Goal: Task Accomplishment & Management: Manage account settings

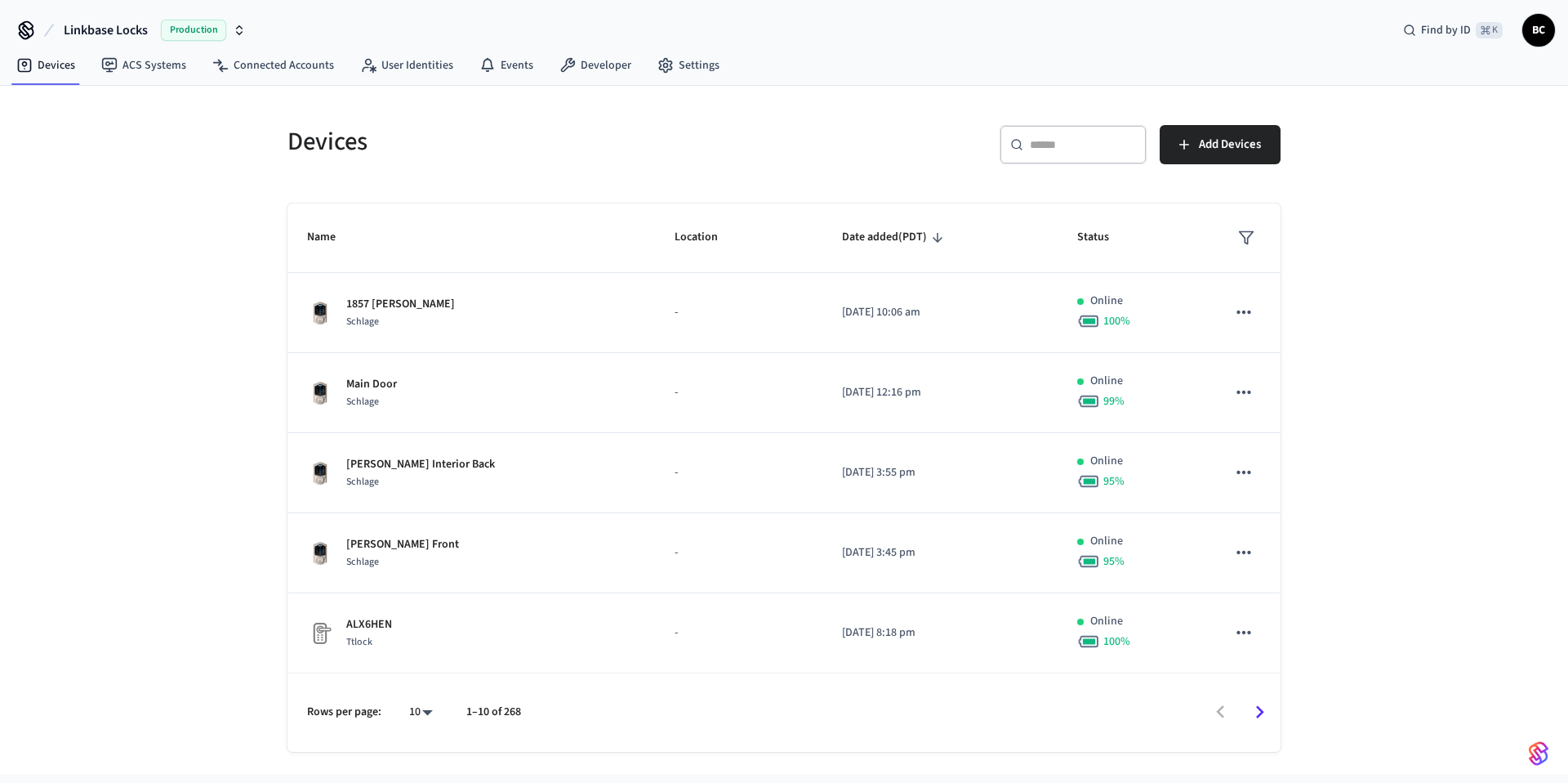
click at [1070, 141] on input "text" at bounding box center [1083, 144] width 106 height 16
paste input "**********"
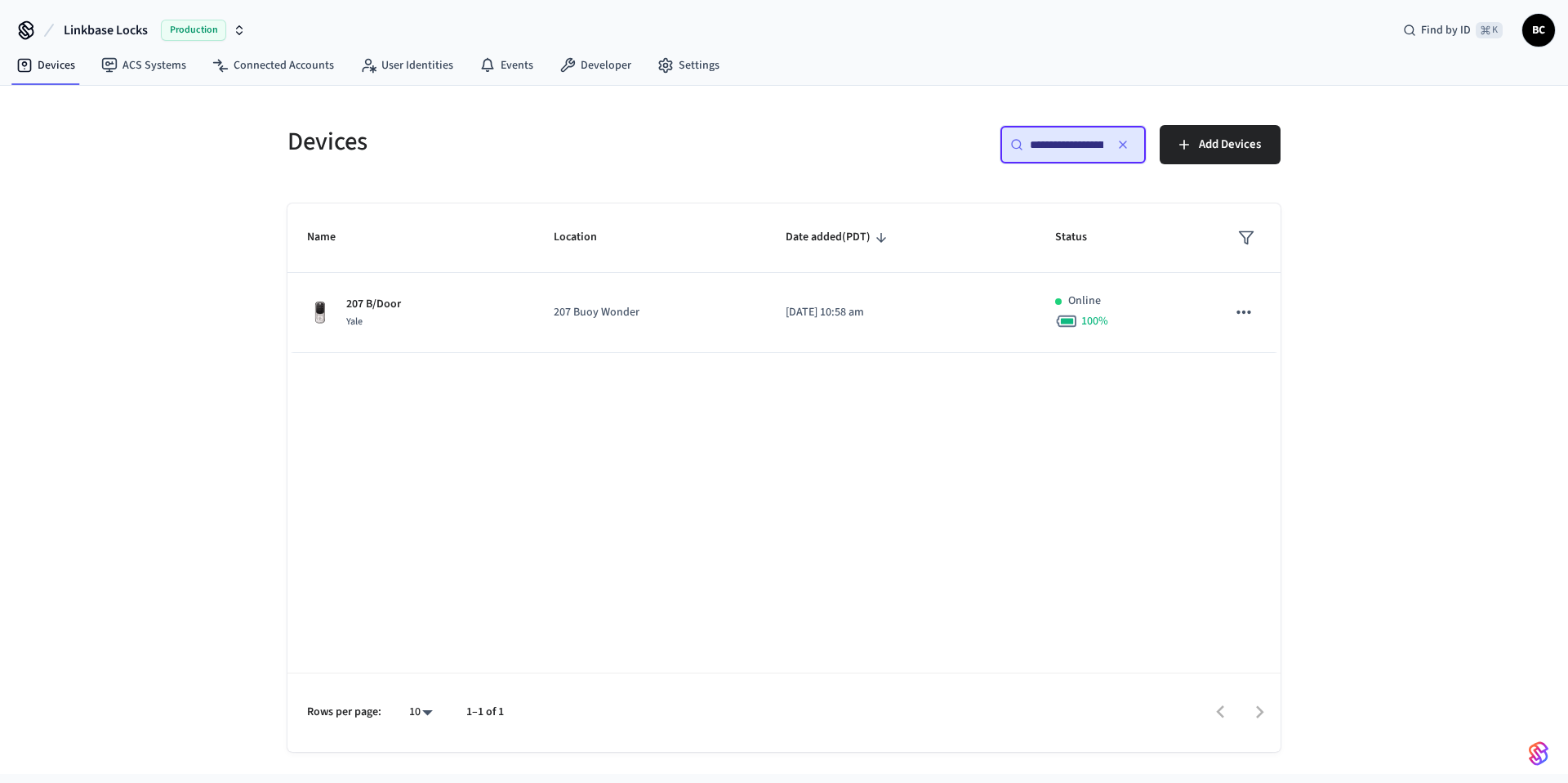
scroll to position [0, 115]
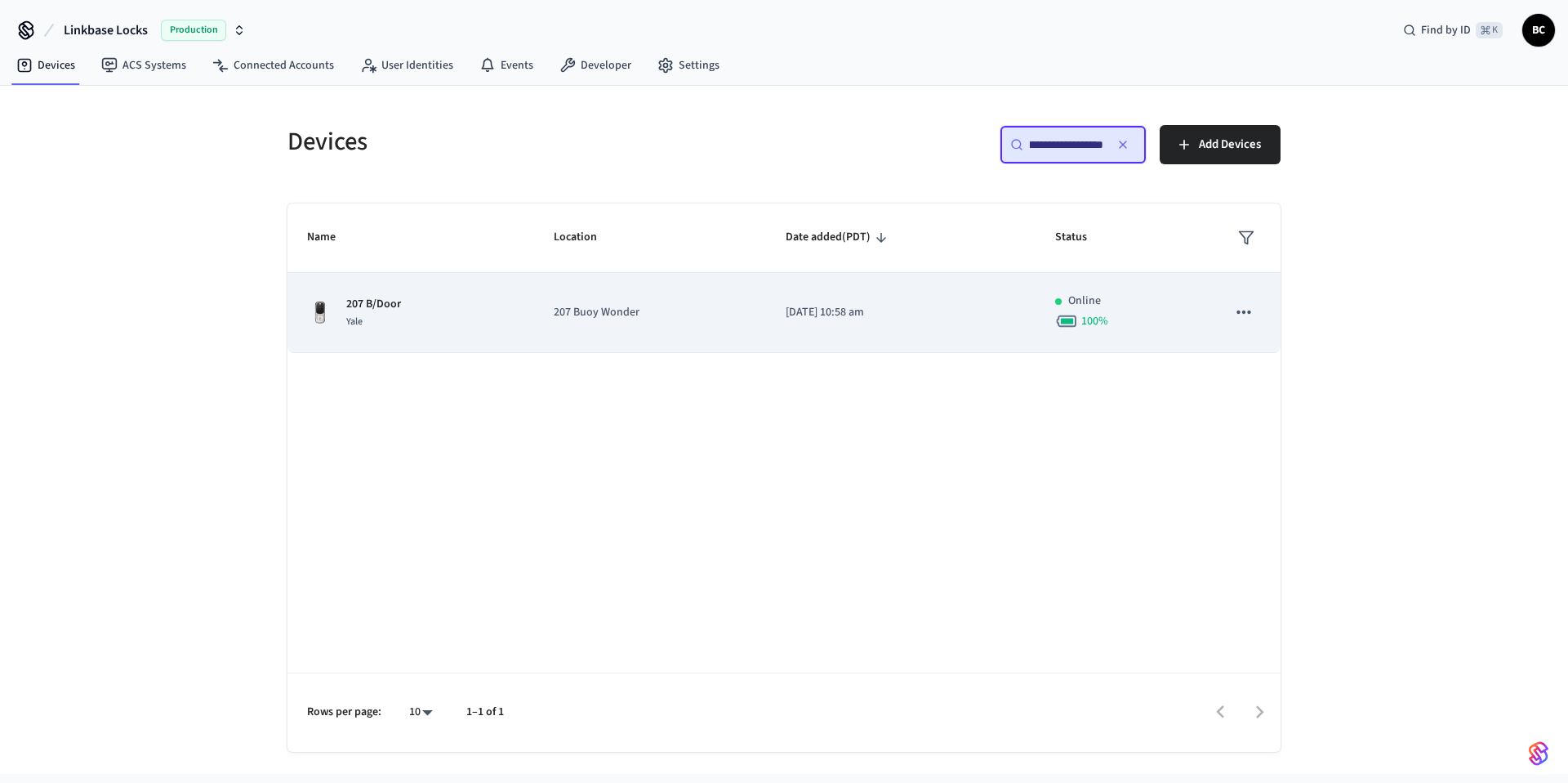
type input "**********"
click at [673, 300] on td "207 Buoy Wonder" at bounding box center [650, 313] width 232 height 80
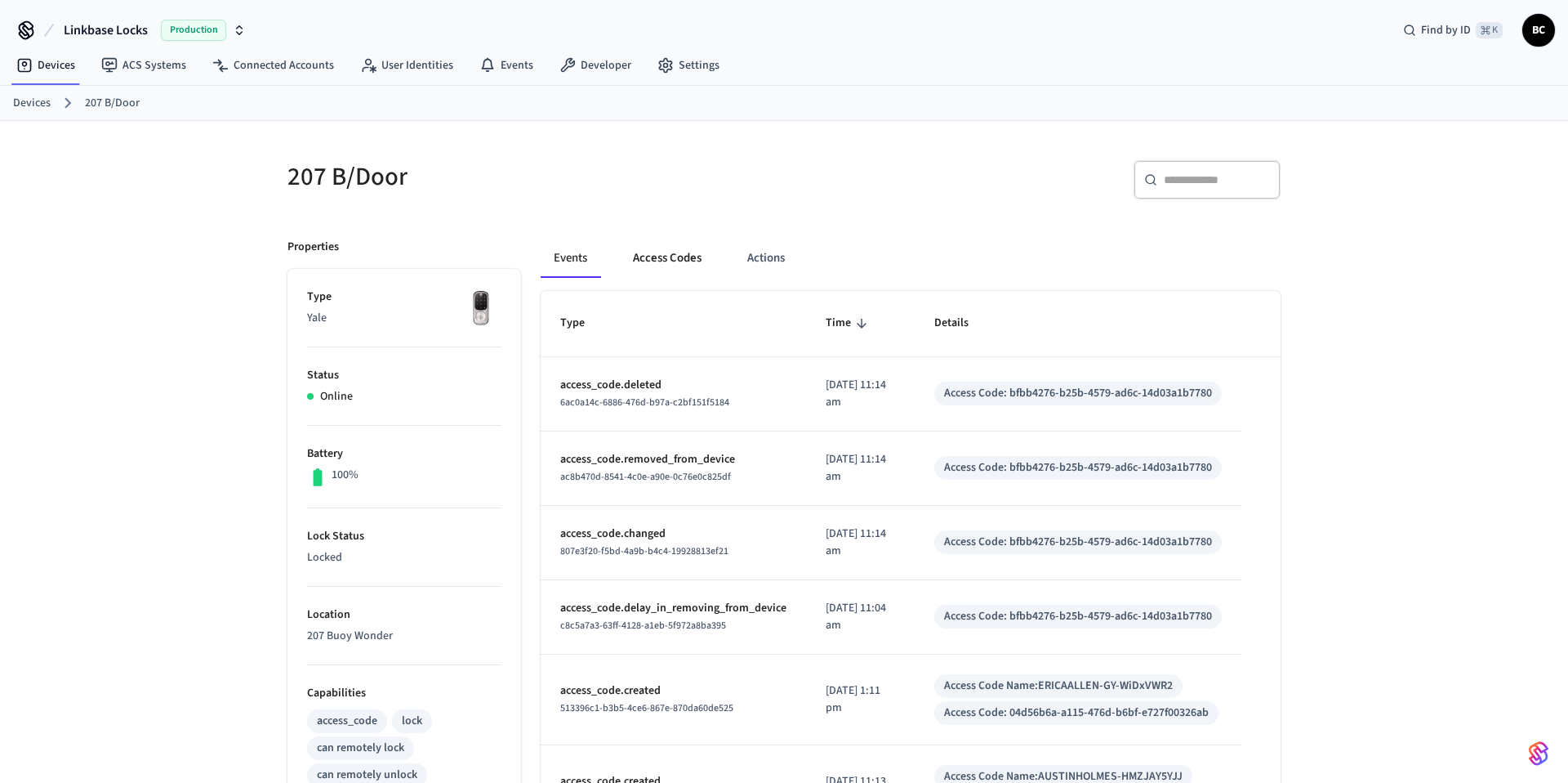
click at [656, 252] on button "Access Codes" at bounding box center [667, 258] width 95 height 39
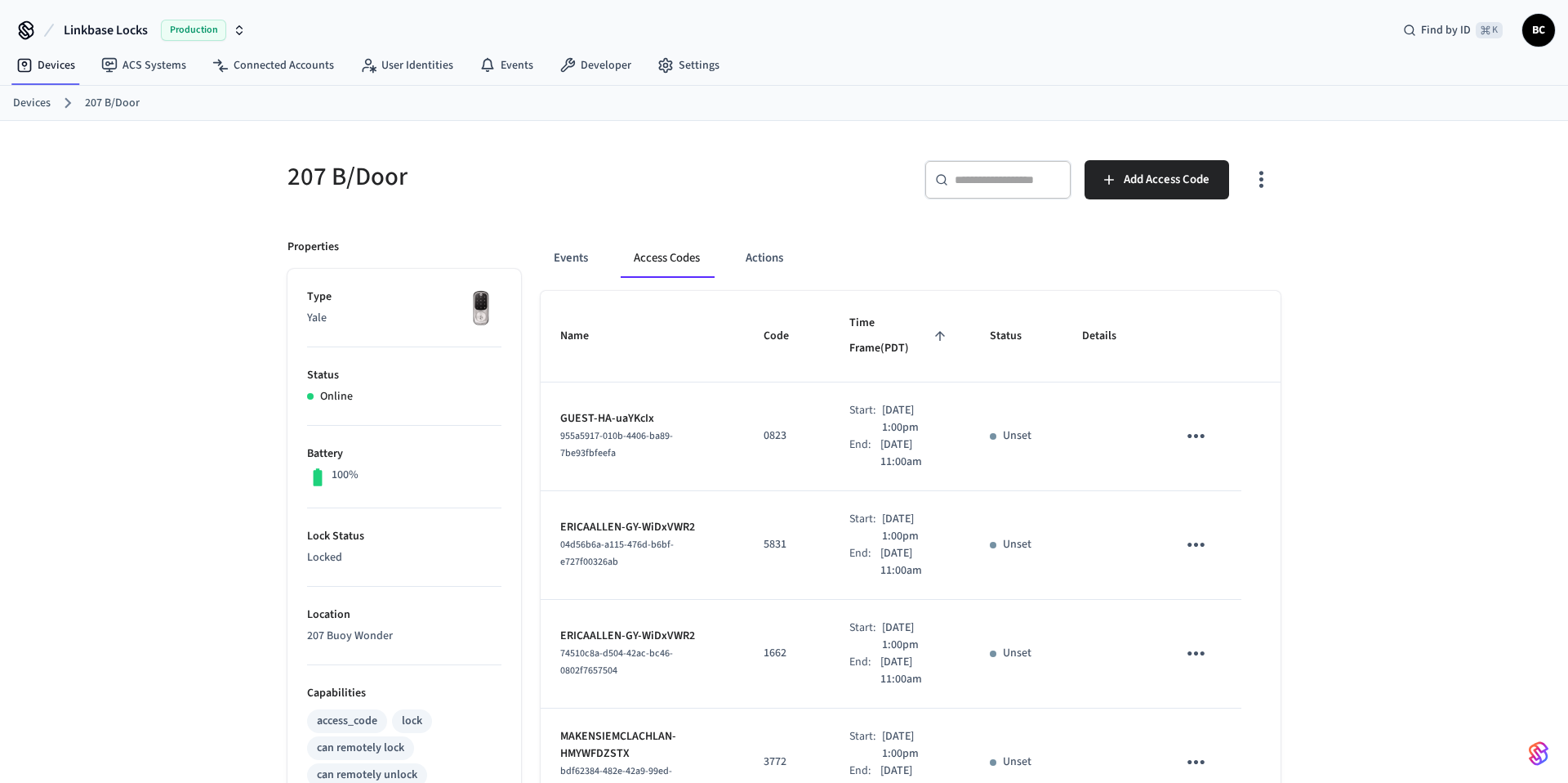
scroll to position [741, 0]
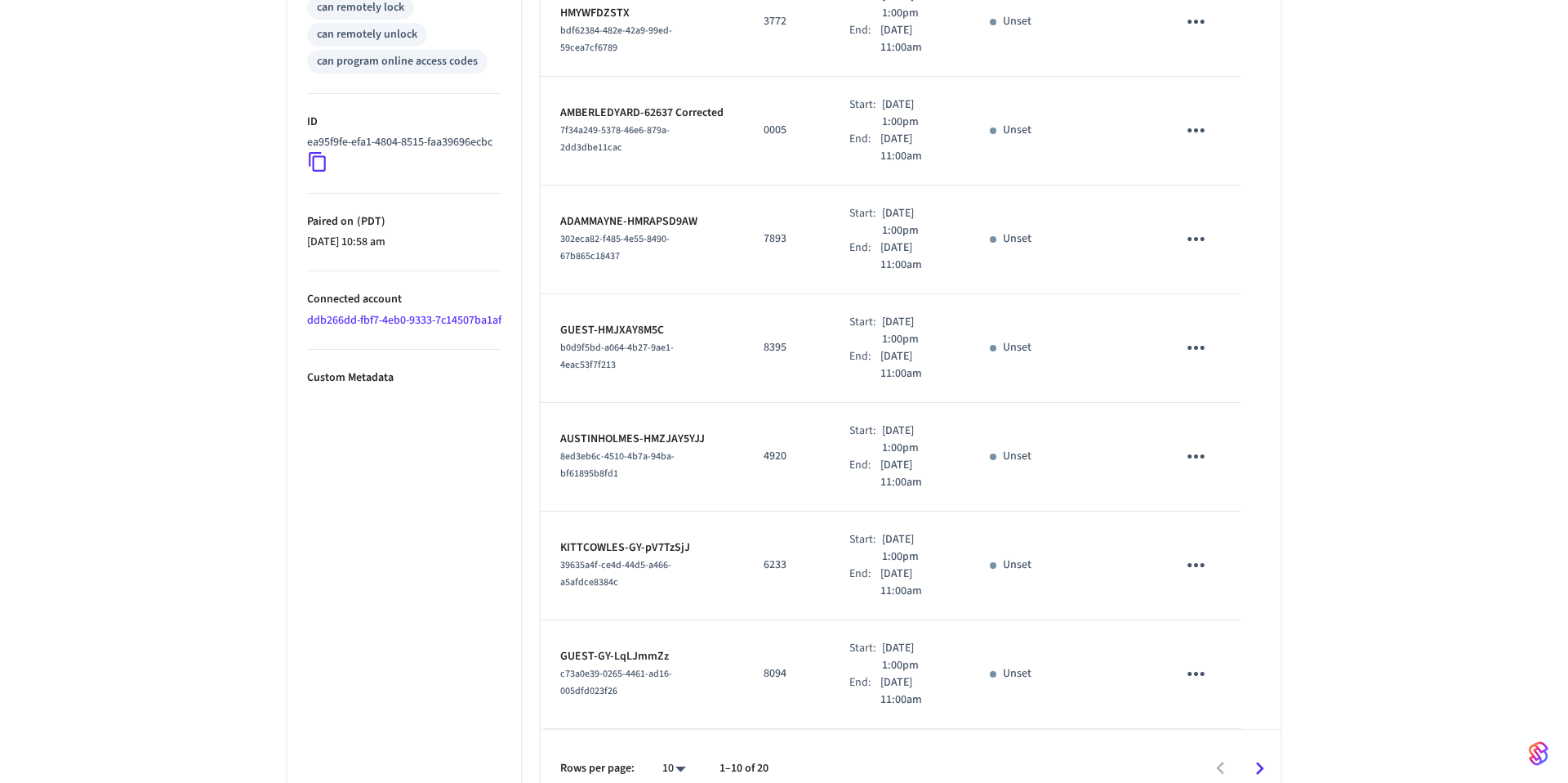
click at [677, 744] on body "Linkbase Locks Production Find by ID ⌘ K BC Devices ACS Systems Connected Accou…" at bounding box center [784, 34] width 1568 height 1549
click at [677, 744] on li "All" at bounding box center [667, 735] width 43 height 43
type input "**"
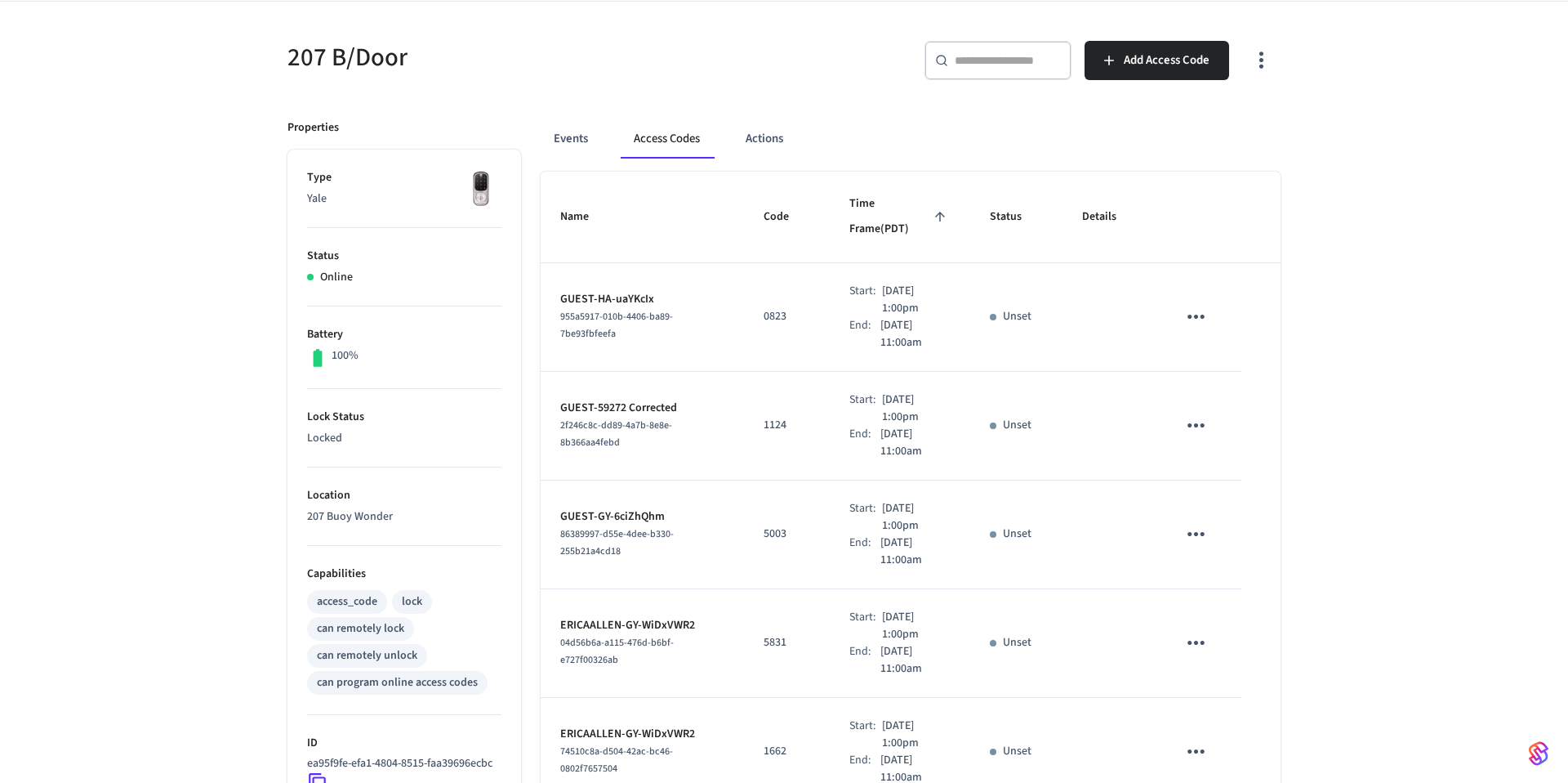
scroll to position [91, 0]
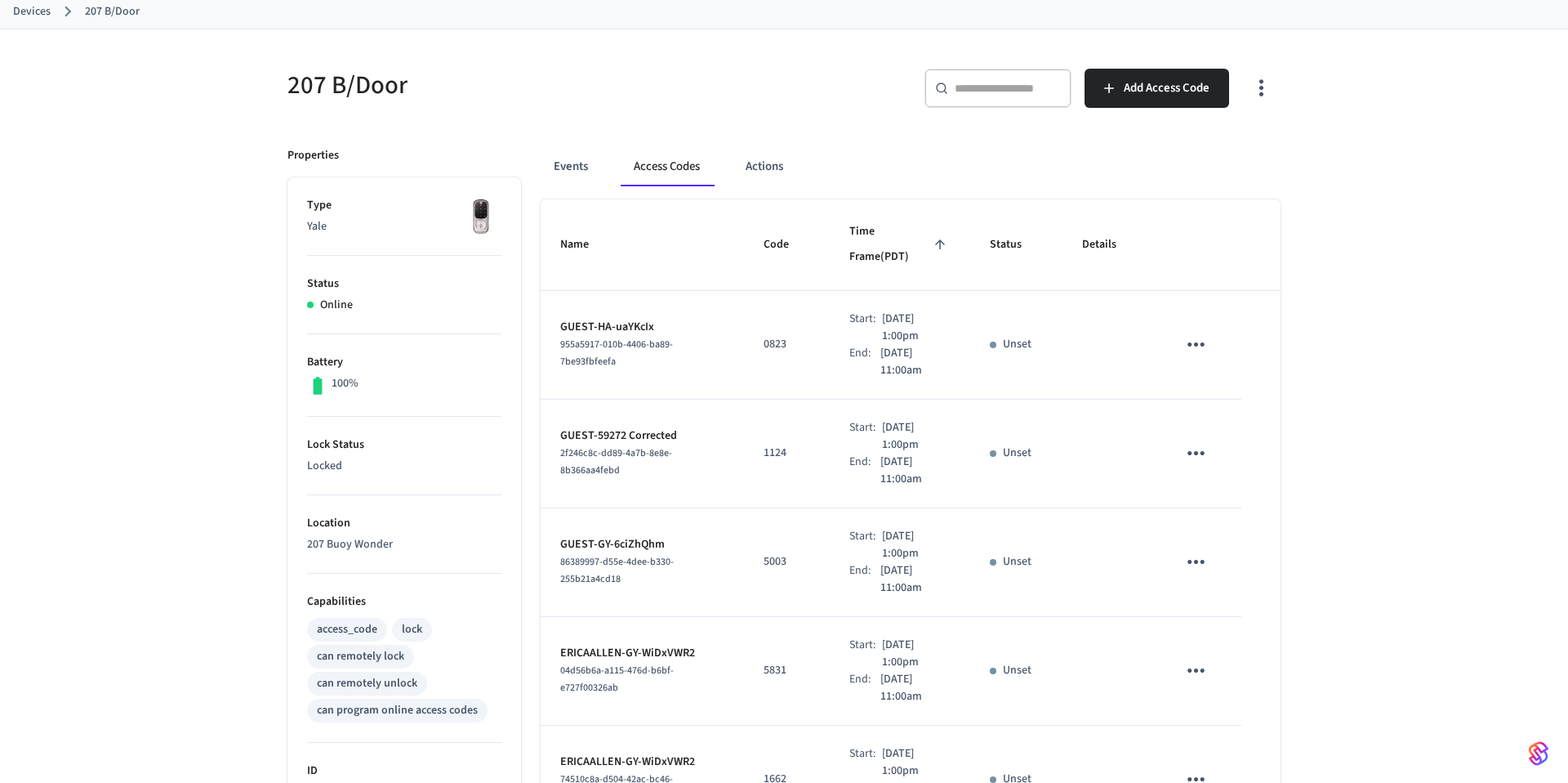
click at [1012, 508] on td "Unset" at bounding box center [1016, 562] width 92 height 109
click at [772, 448] on td "1124" at bounding box center [786, 453] width 86 height 109
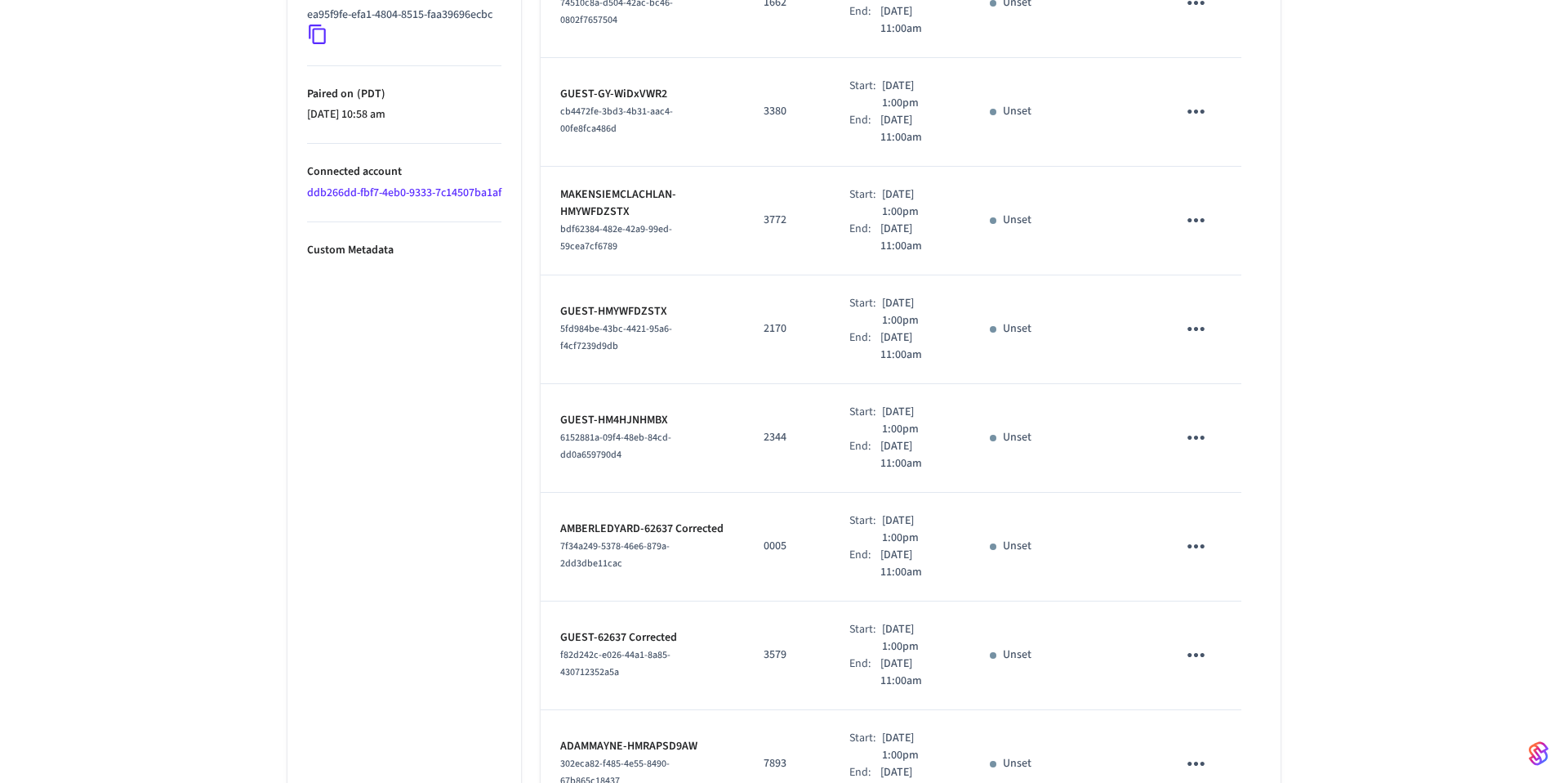
scroll to position [0, 0]
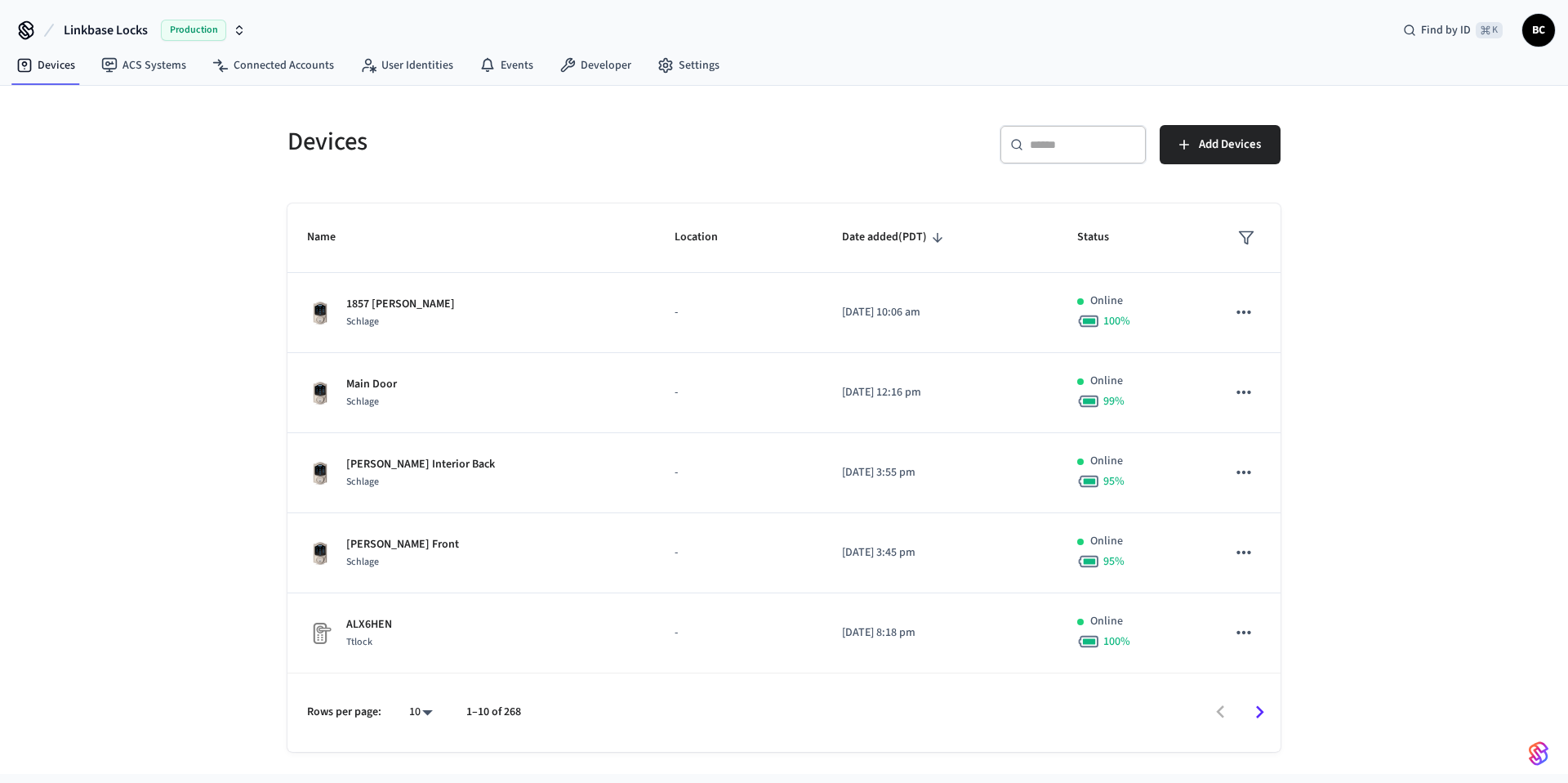
click at [1029, 152] on div "​ ​" at bounding box center [1073, 144] width 147 height 39
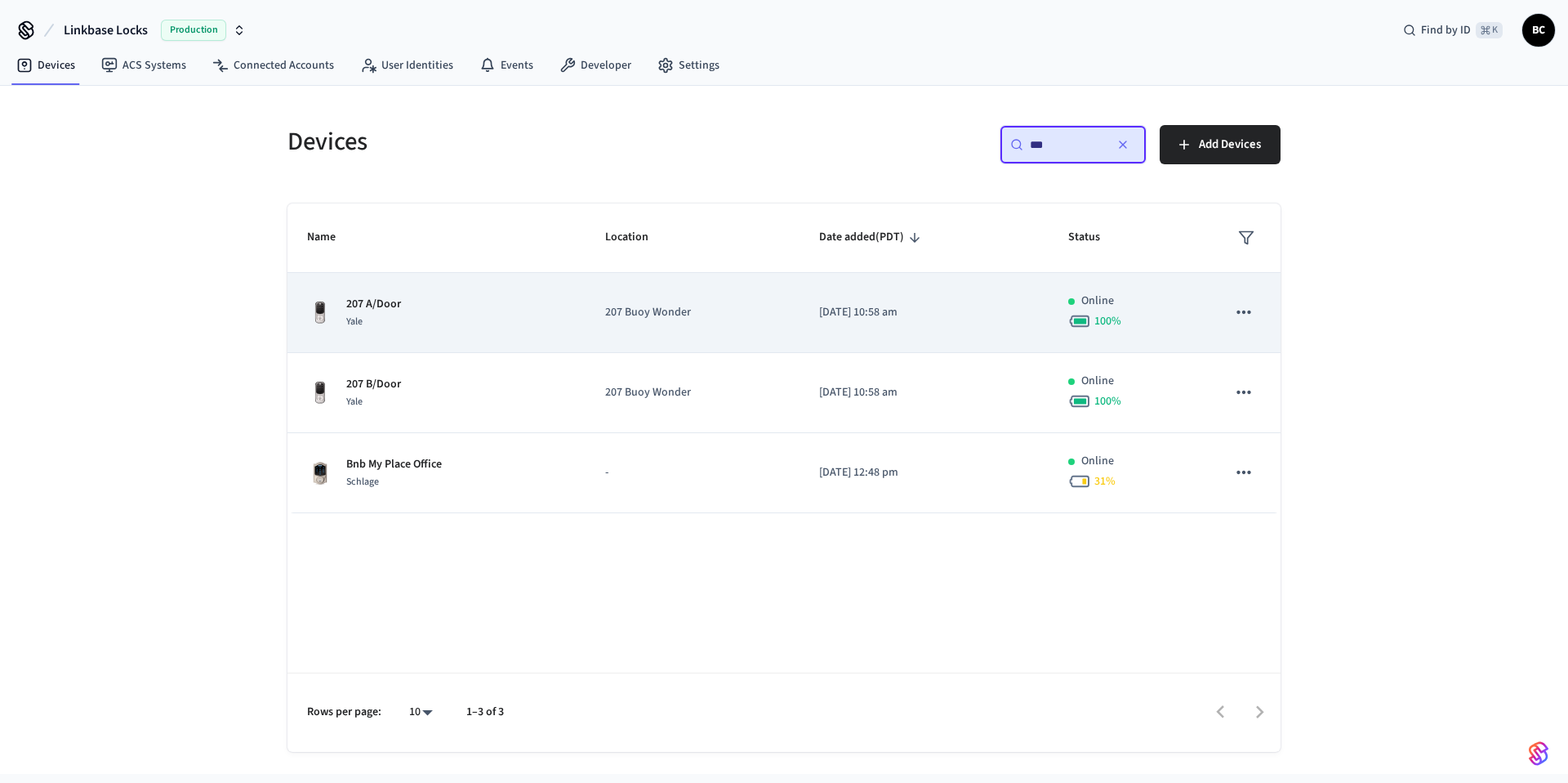
type input "***"
click at [647, 325] on td "207 Buoy Wonder" at bounding box center [692, 313] width 214 height 80
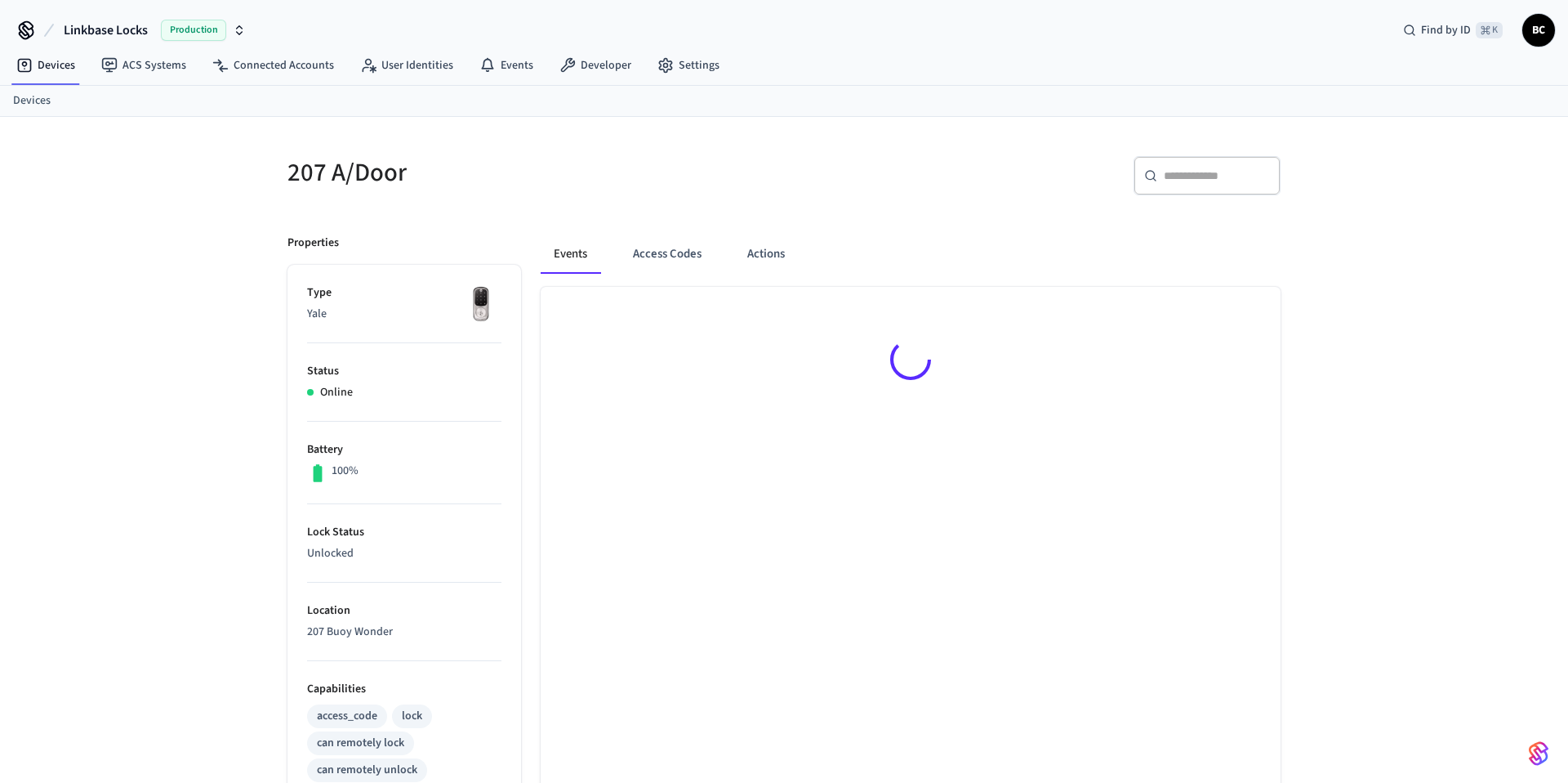
click at [697, 226] on div "Events Access Codes Actions" at bounding box center [901, 689] width 759 height 948
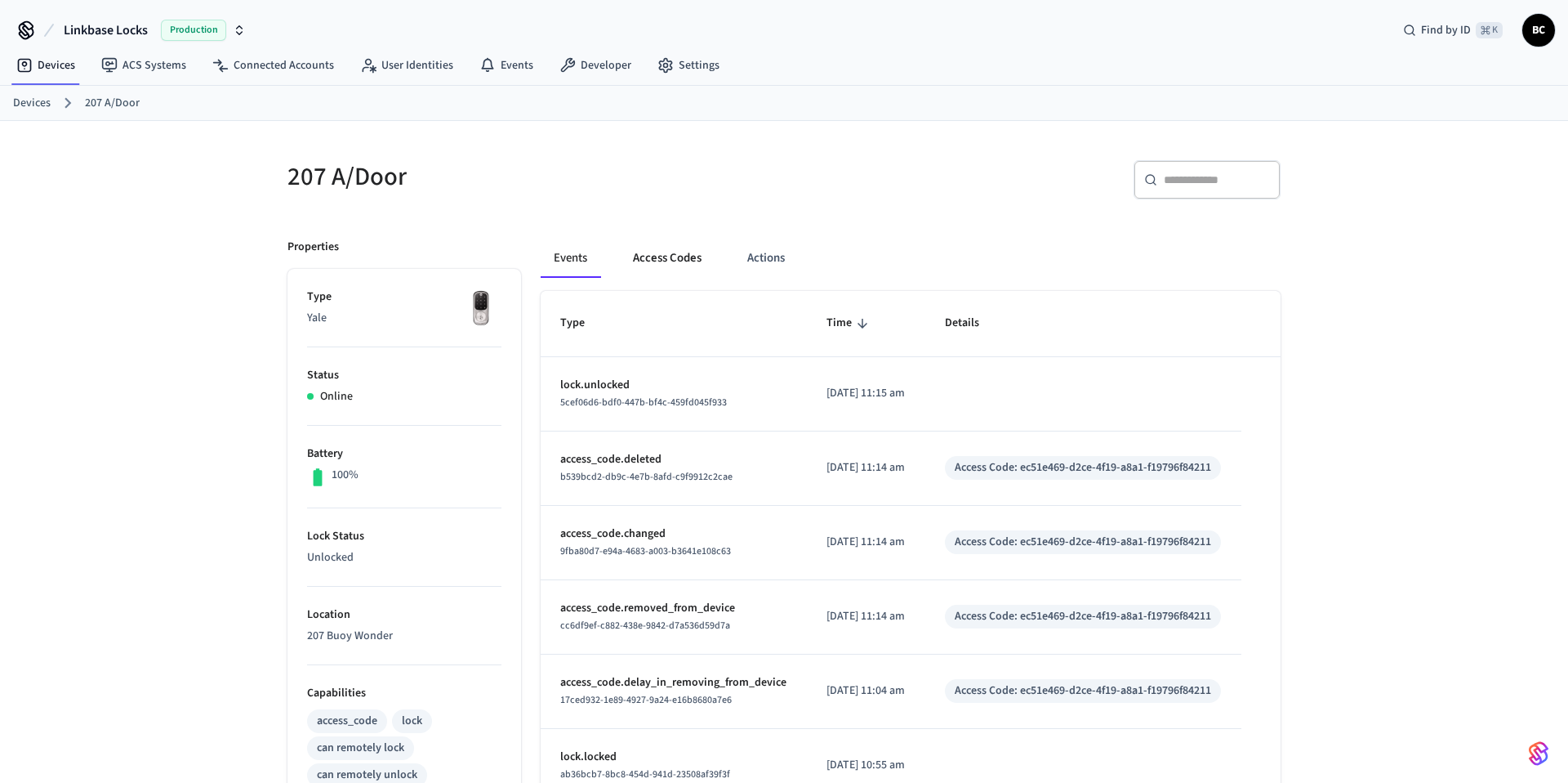
click at [680, 255] on button "Access Codes" at bounding box center [667, 258] width 95 height 39
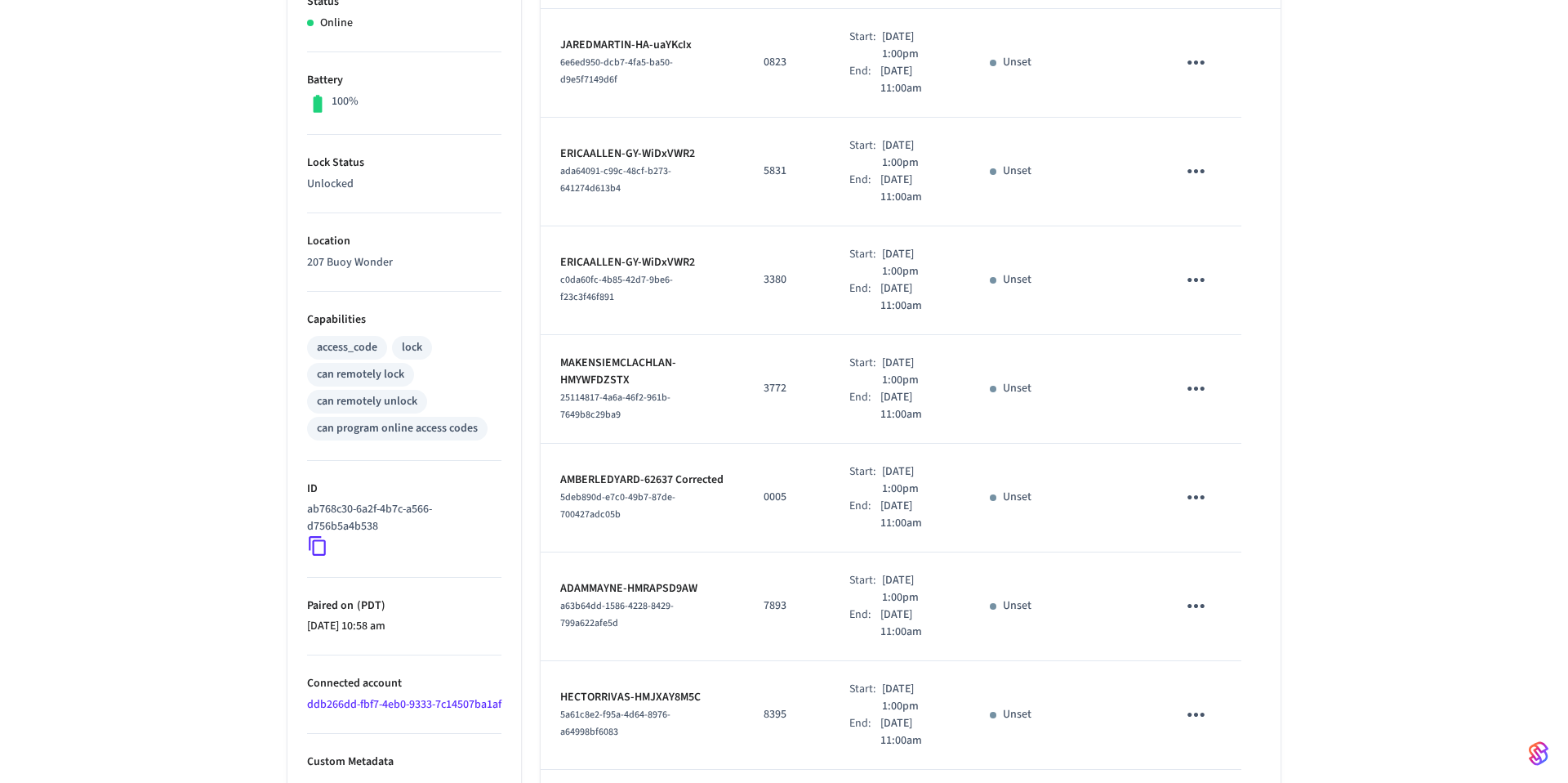
scroll to position [741, 0]
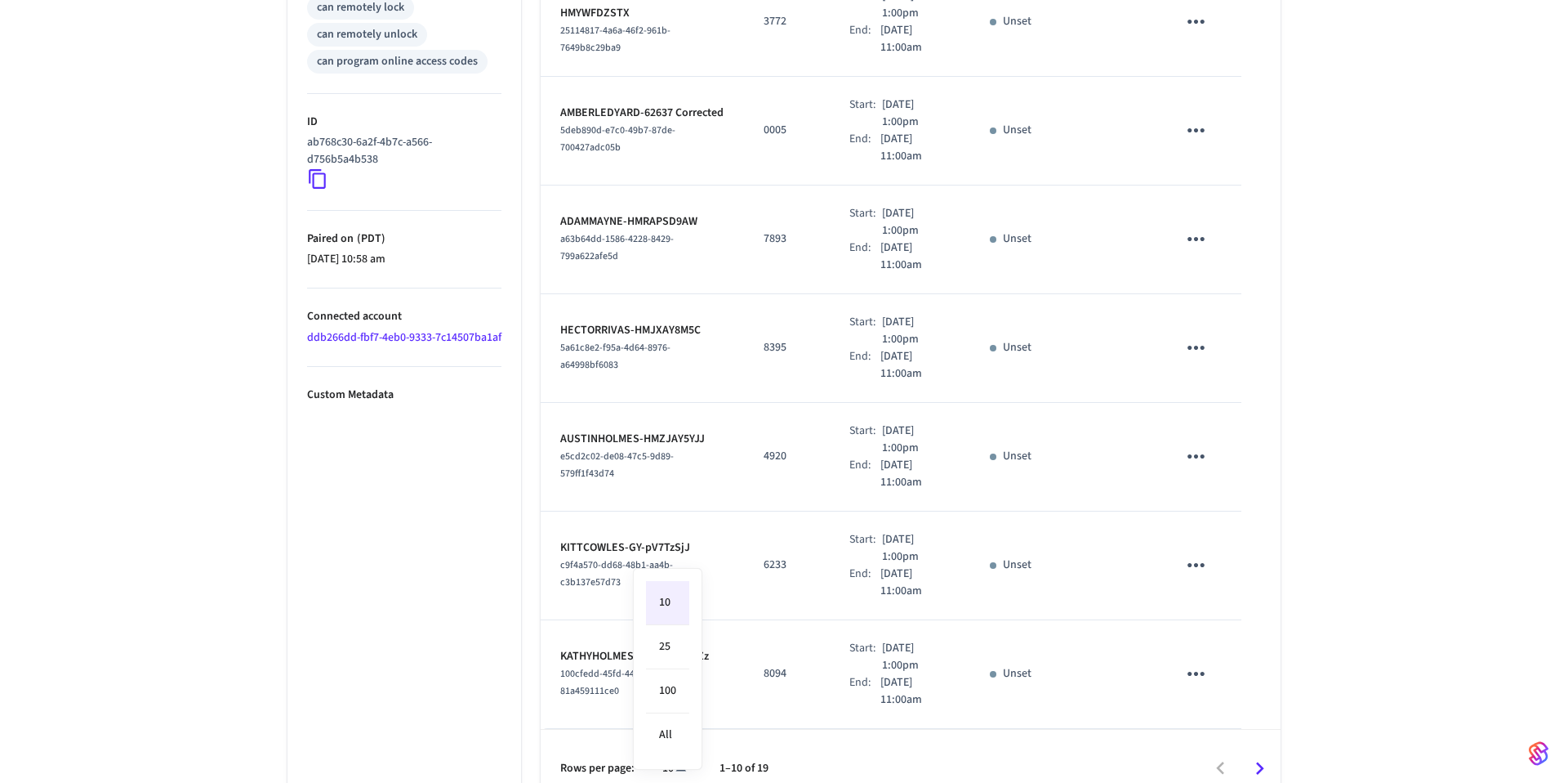
click at [674, 745] on body "Linkbase Locks Production Find by ID ⌘ K BC Devices ACS Systems Connected Accou…" at bounding box center [784, 34] width 1568 height 1549
click at [680, 744] on li "All" at bounding box center [667, 735] width 43 height 43
type input "**"
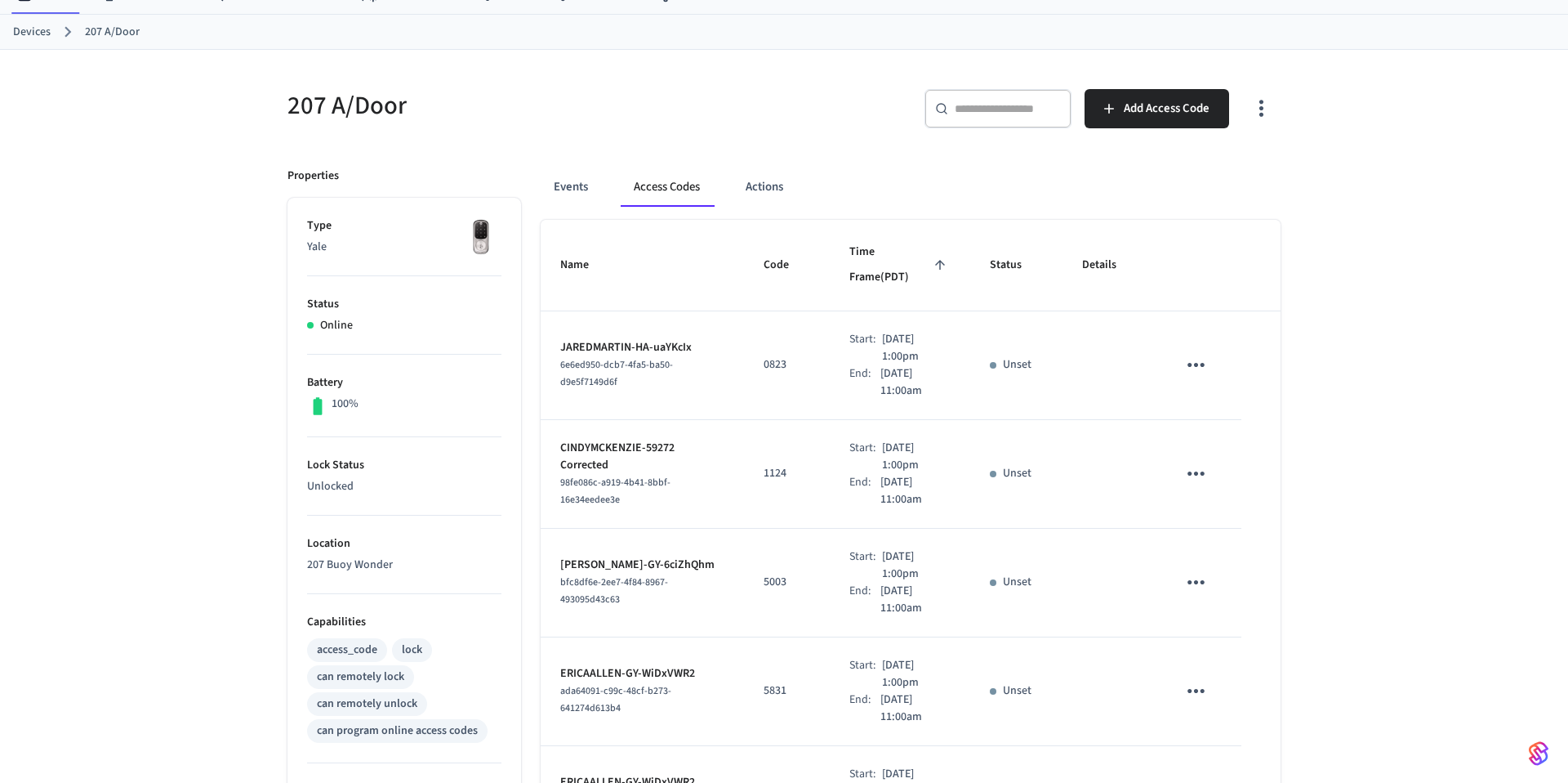
scroll to position [70, 0]
click at [763, 357] on p "0823" at bounding box center [786, 366] width 46 height 17
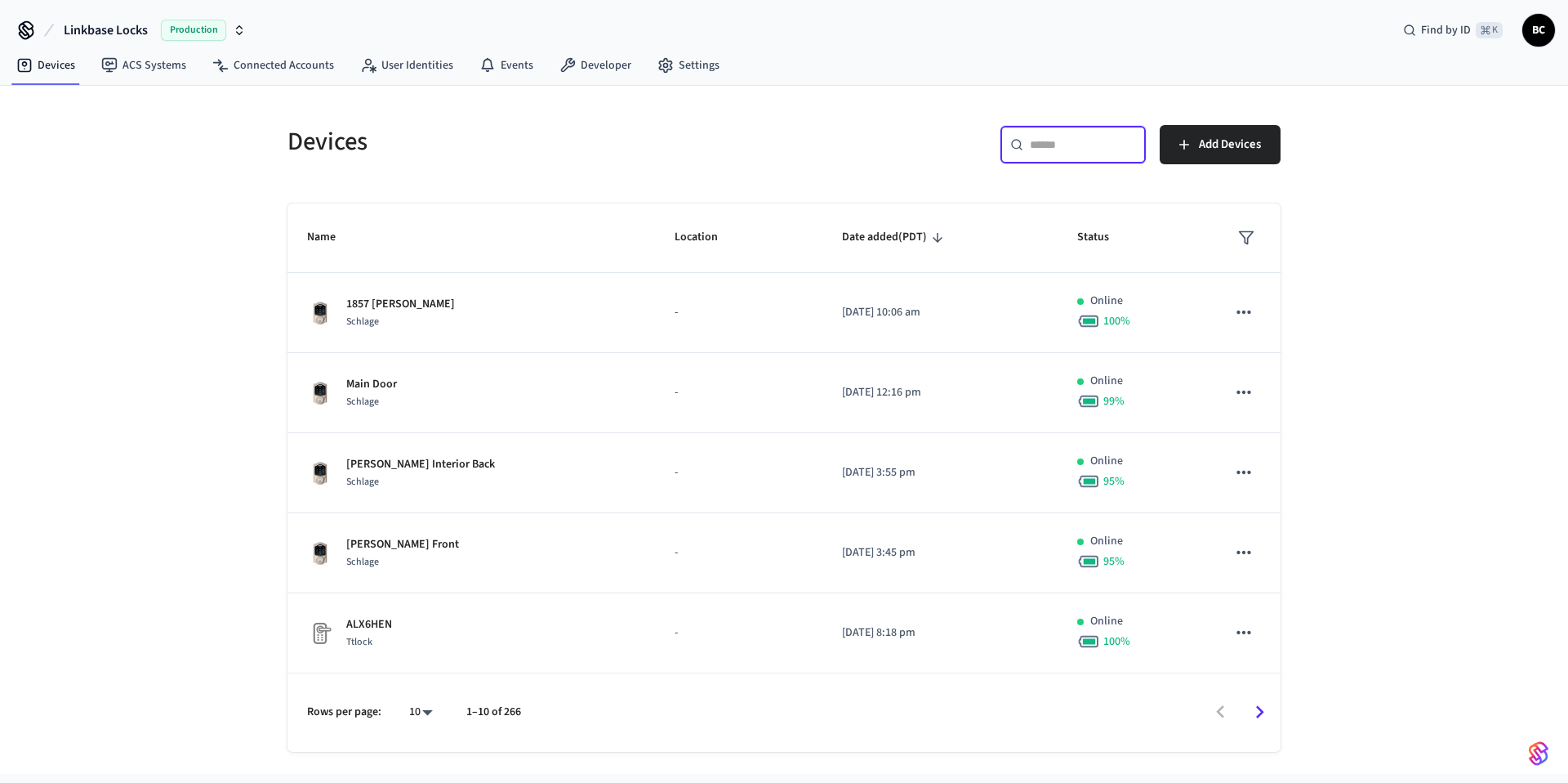
click at [1058, 148] on input "text" at bounding box center [1083, 144] width 106 height 16
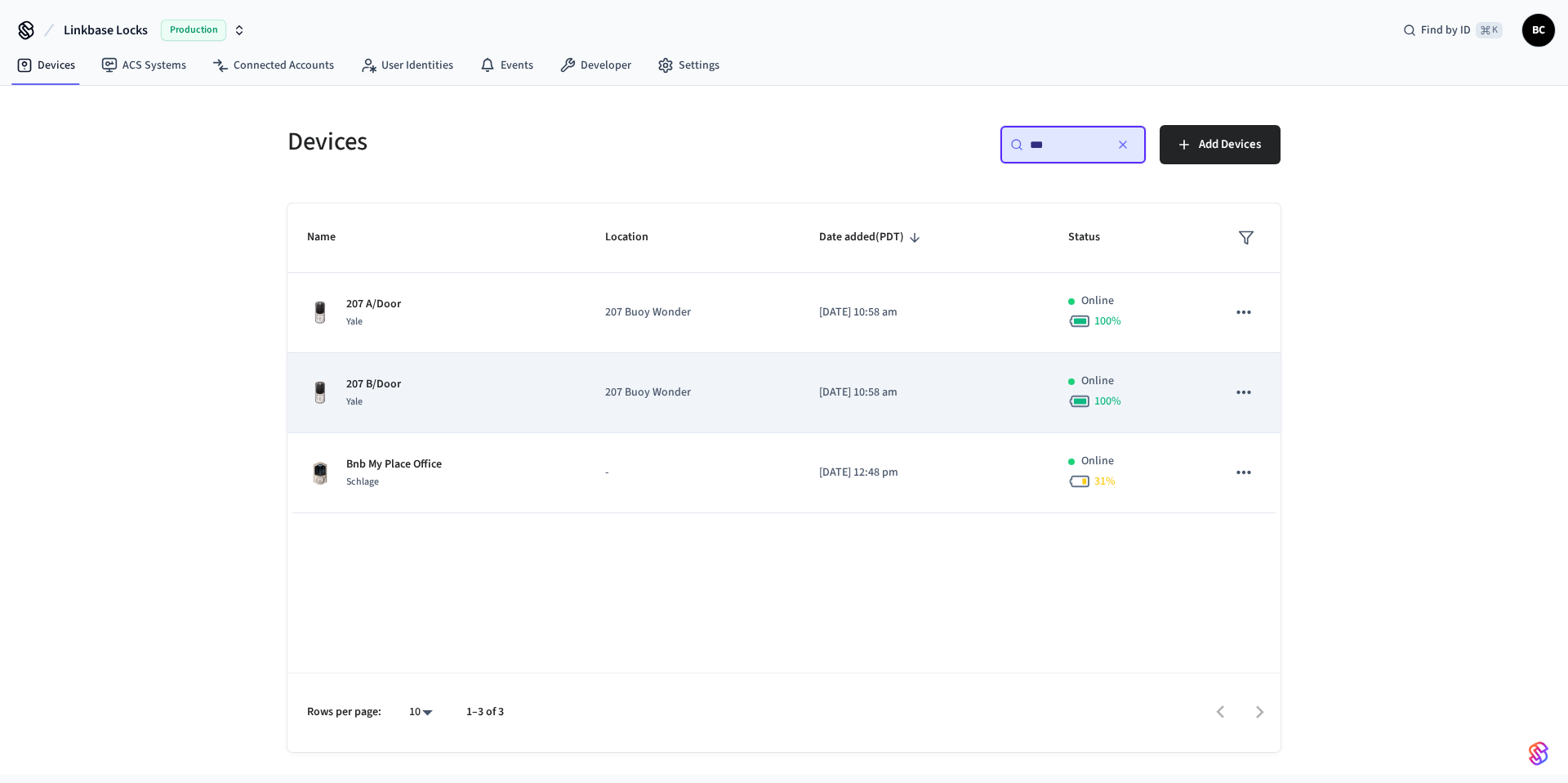
type input "***"
click at [639, 371] on td "207 Buoy Wonder" at bounding box center [692, 392] width 214 height 80
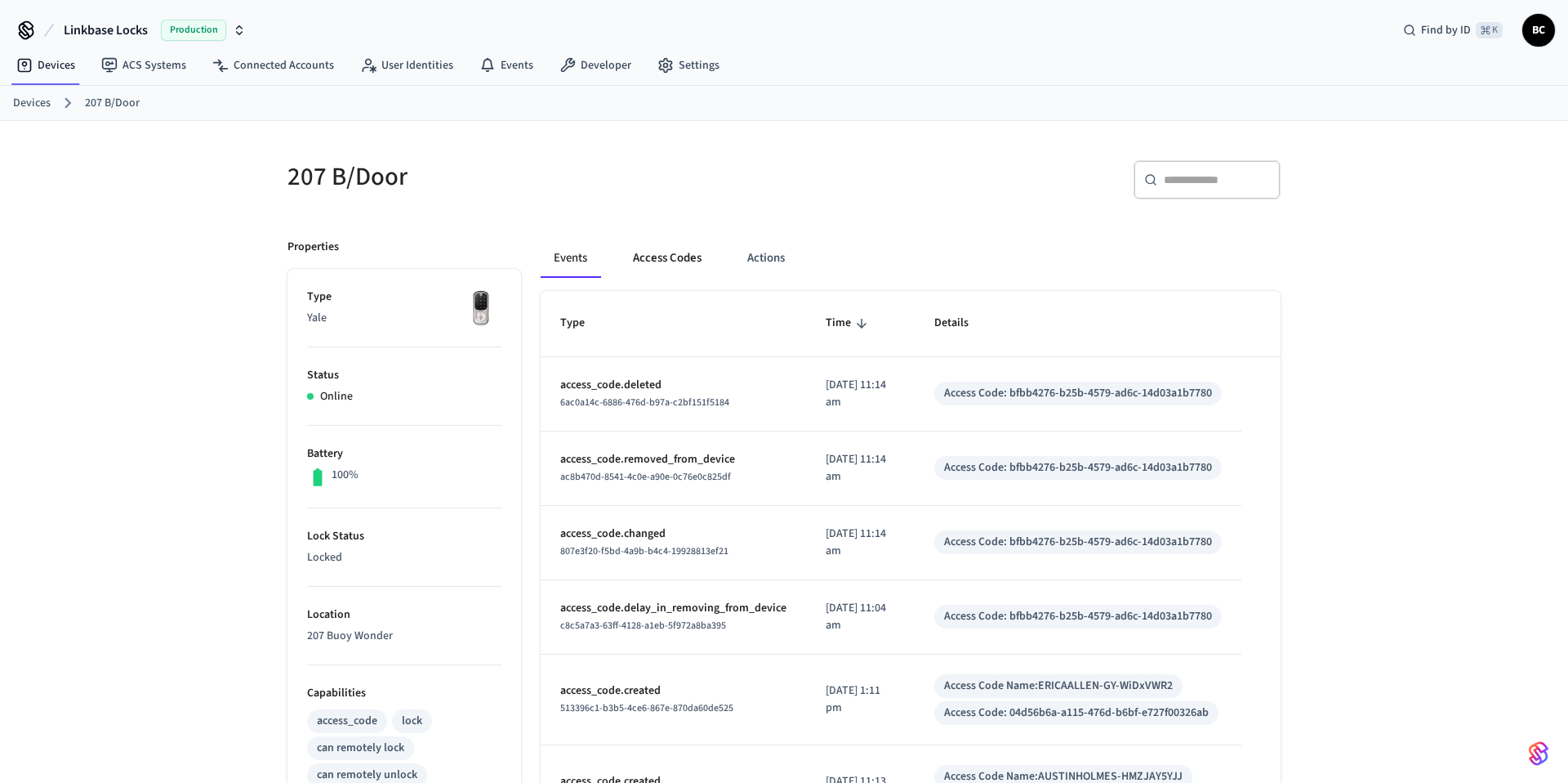
click at [658, 260] on button "Access Codes" at bounding box center [667, 258] width 95 height 39
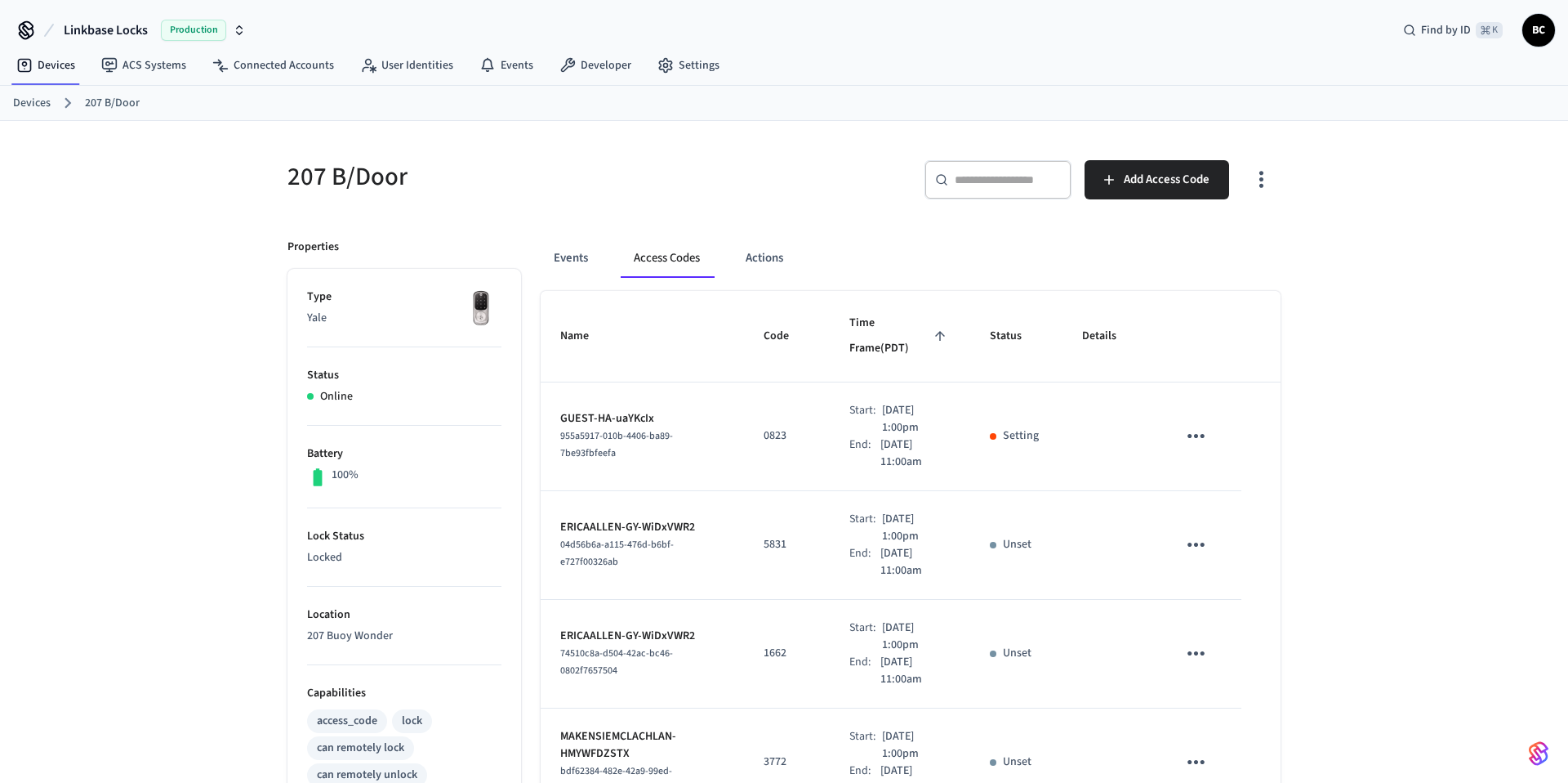
scroll to position [8, 0]
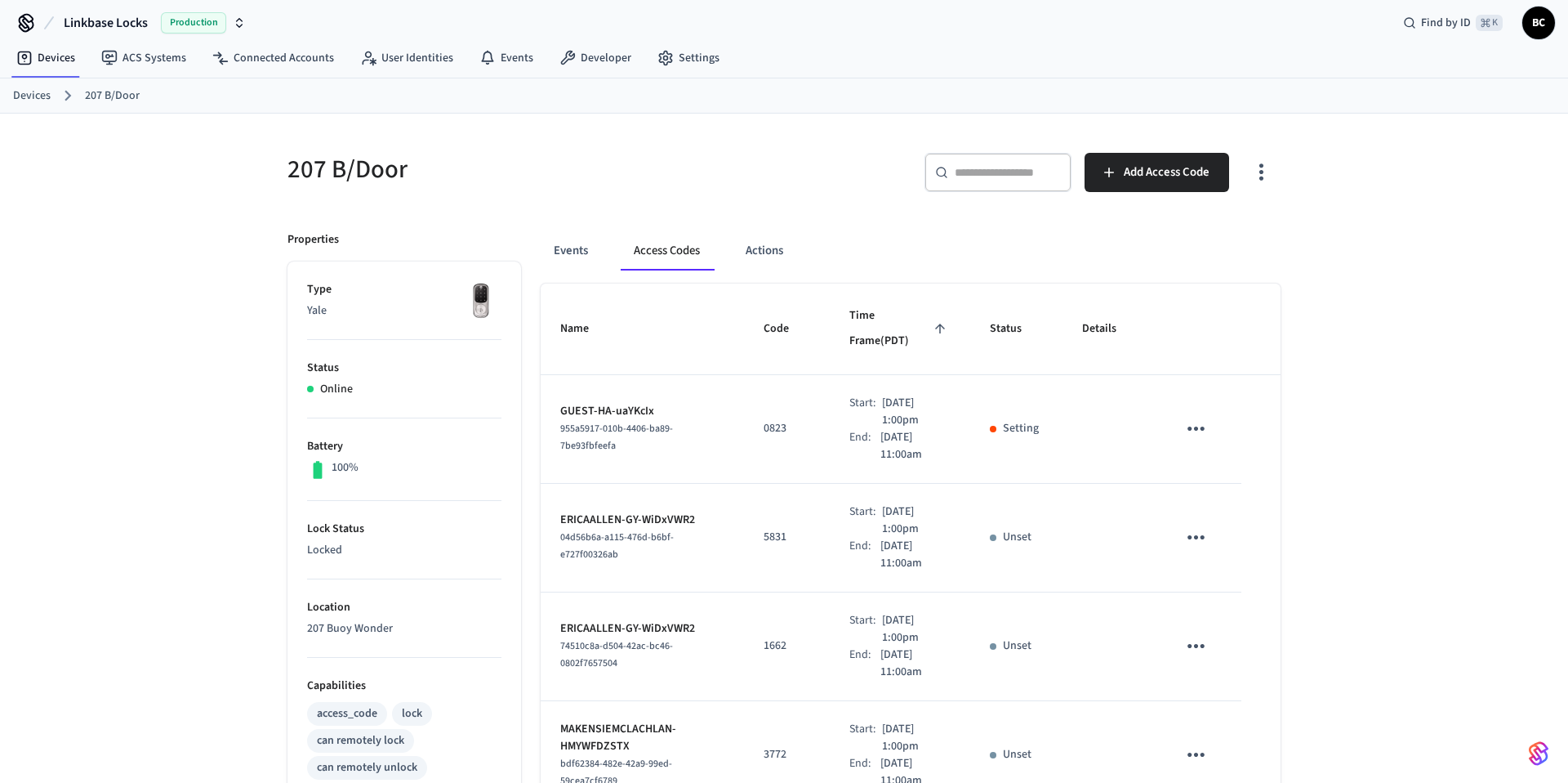
click at [1073, 413] on td "sticky table" at bounding box center [1109, 429] width 95 height 109
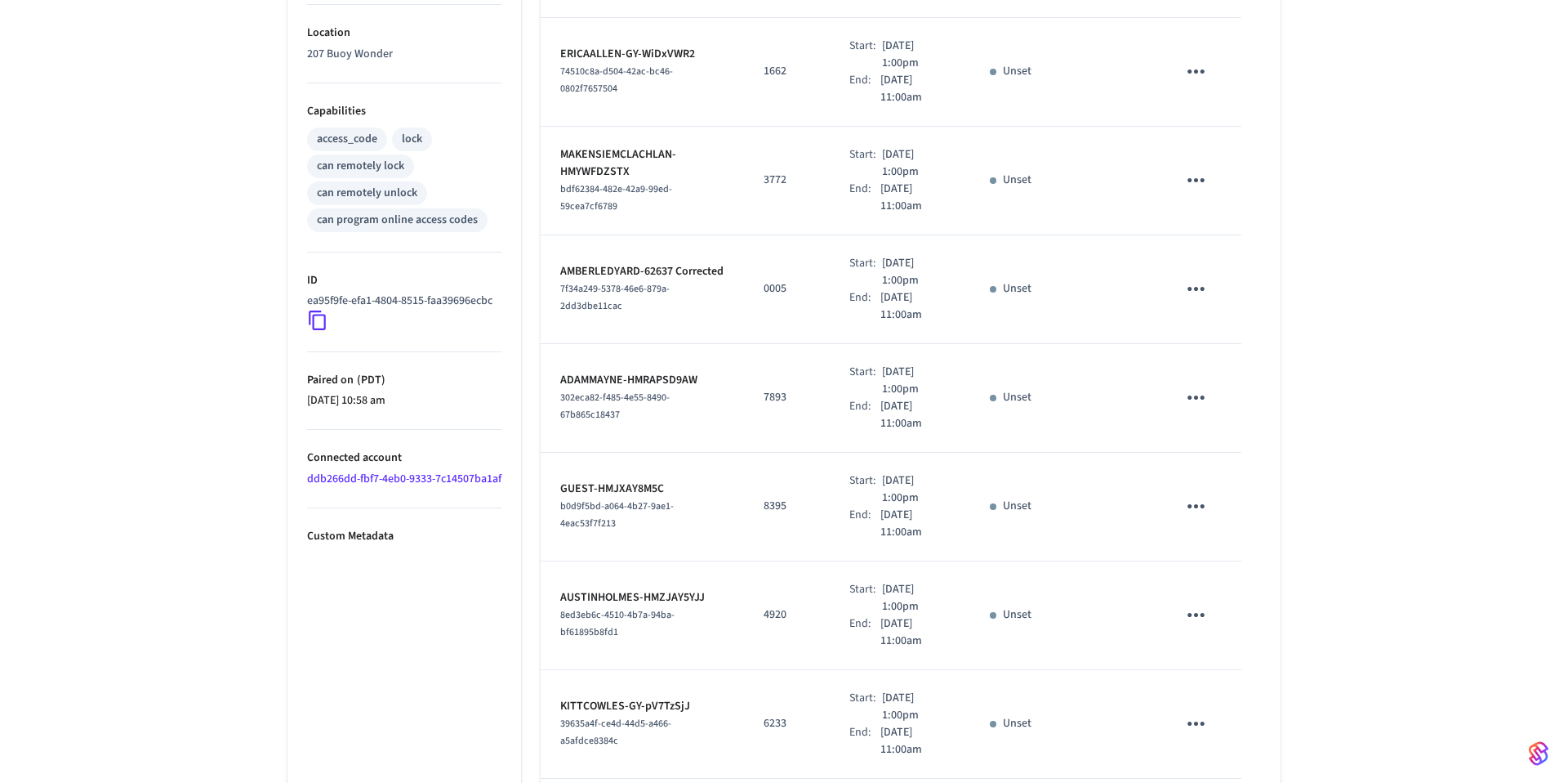
scroll to position [741, 0]
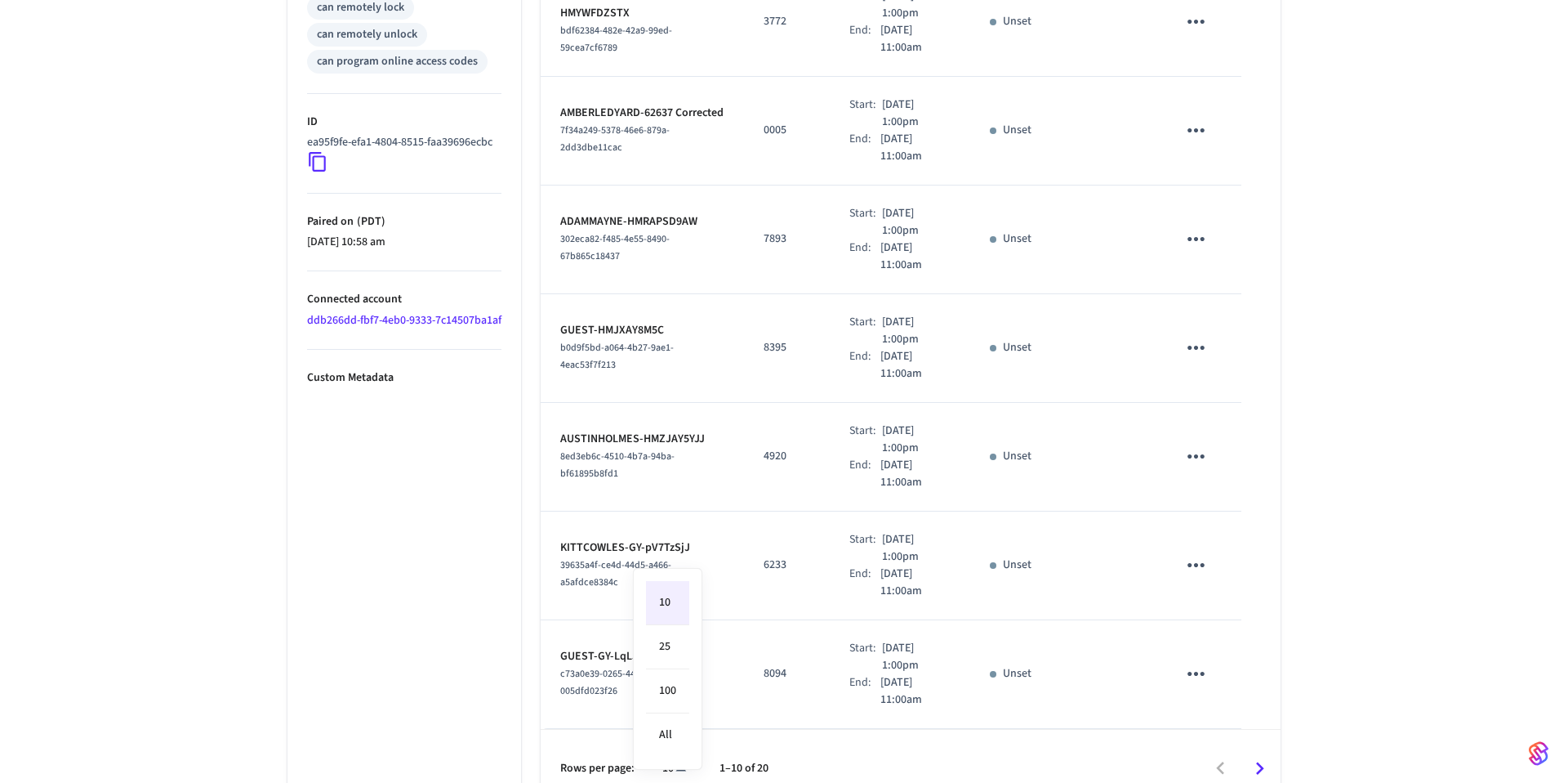
click at [665, 751] on body "Linkbase Locks Production Find by ID ⌘ K BC Devices ACS Systems Connected Accou…" at bounding box center [784, 34] width 1568 height 1549
click at [670, 741] on li "All" at bounding box center [667, 735] width 43 height 43
type input "**"
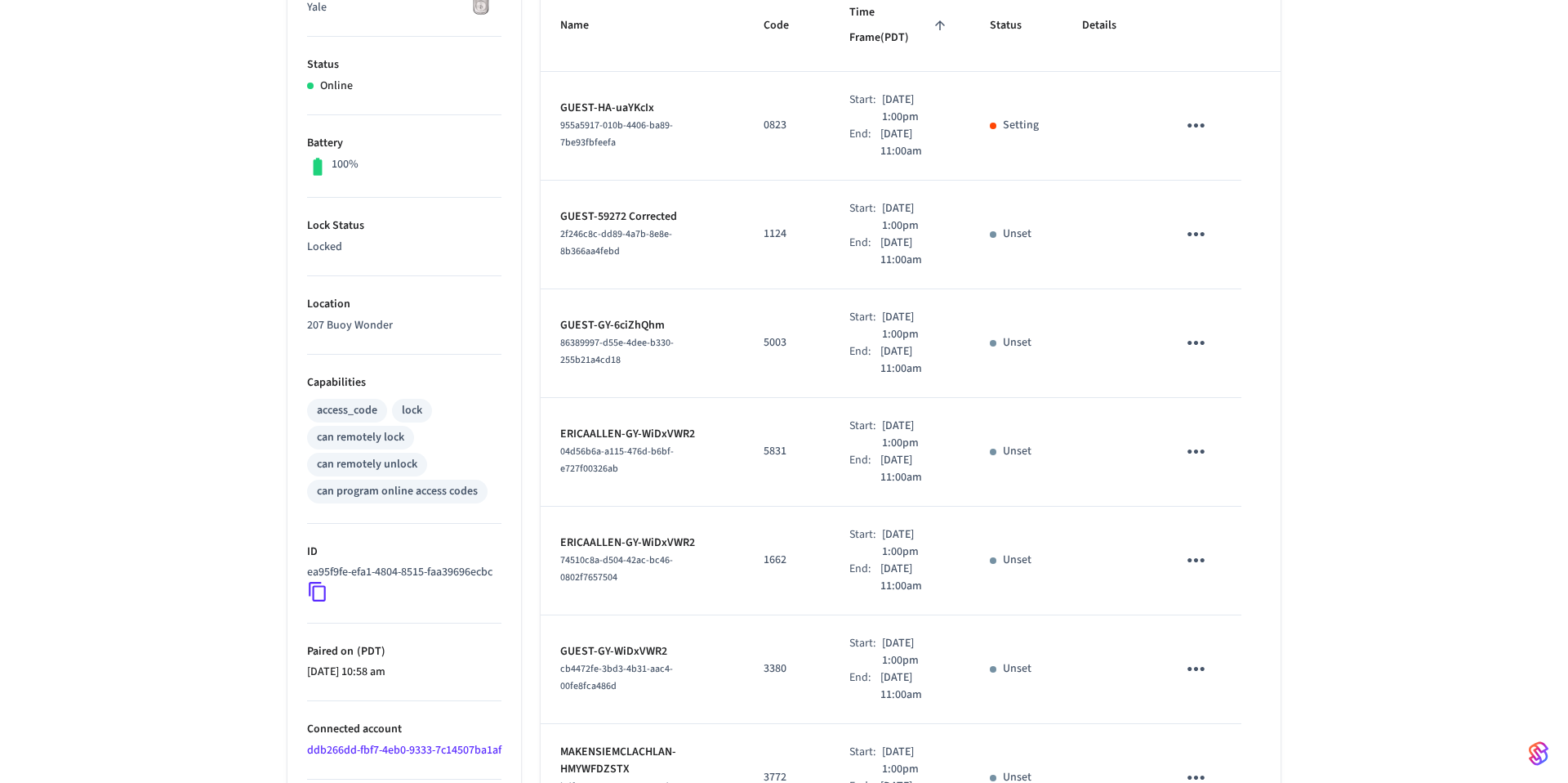
scroll to position [0, 0]
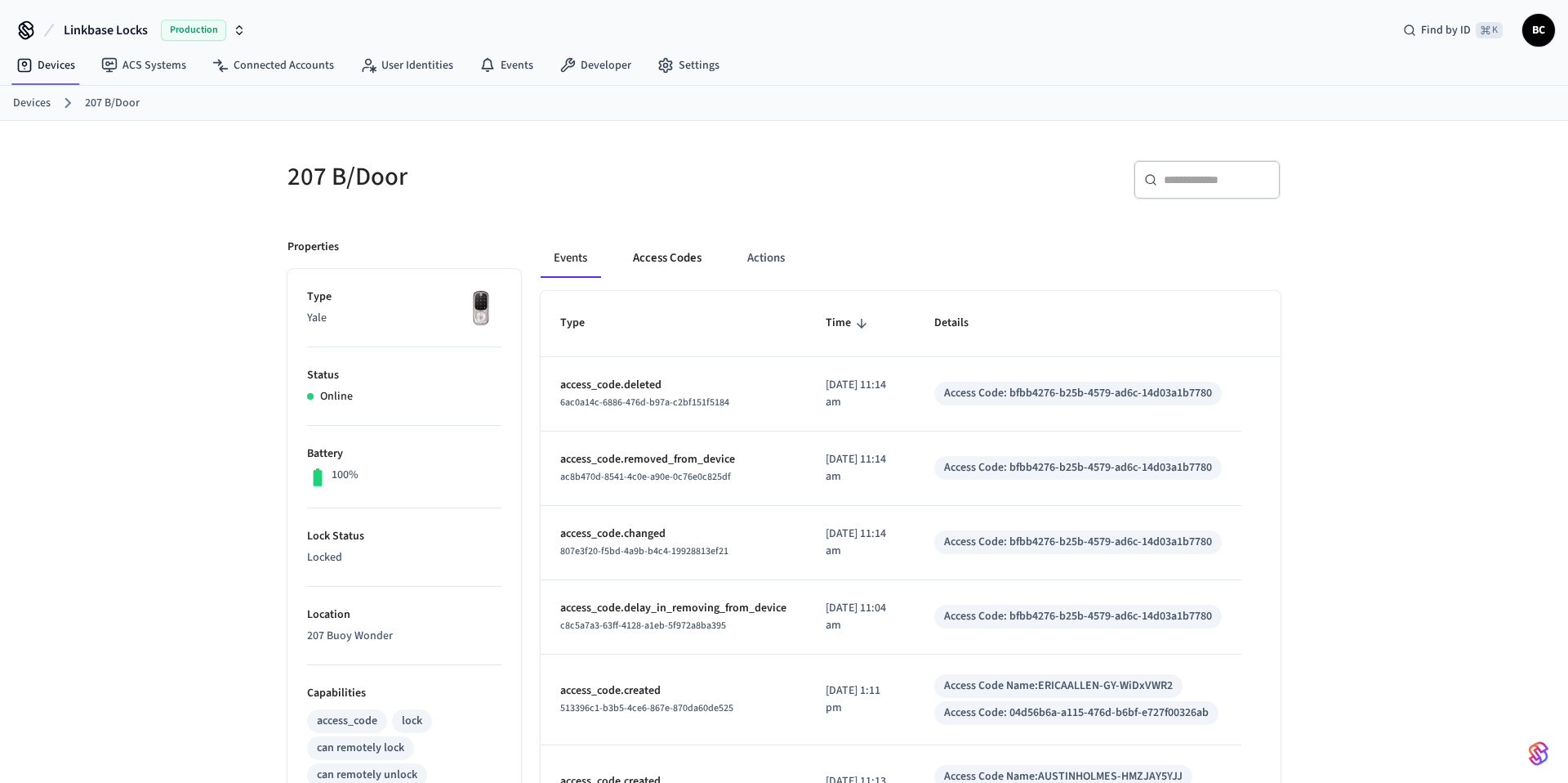
click at [680, 266] on button "Access Codes" at bounding box center [667, 258] width 95 height 39
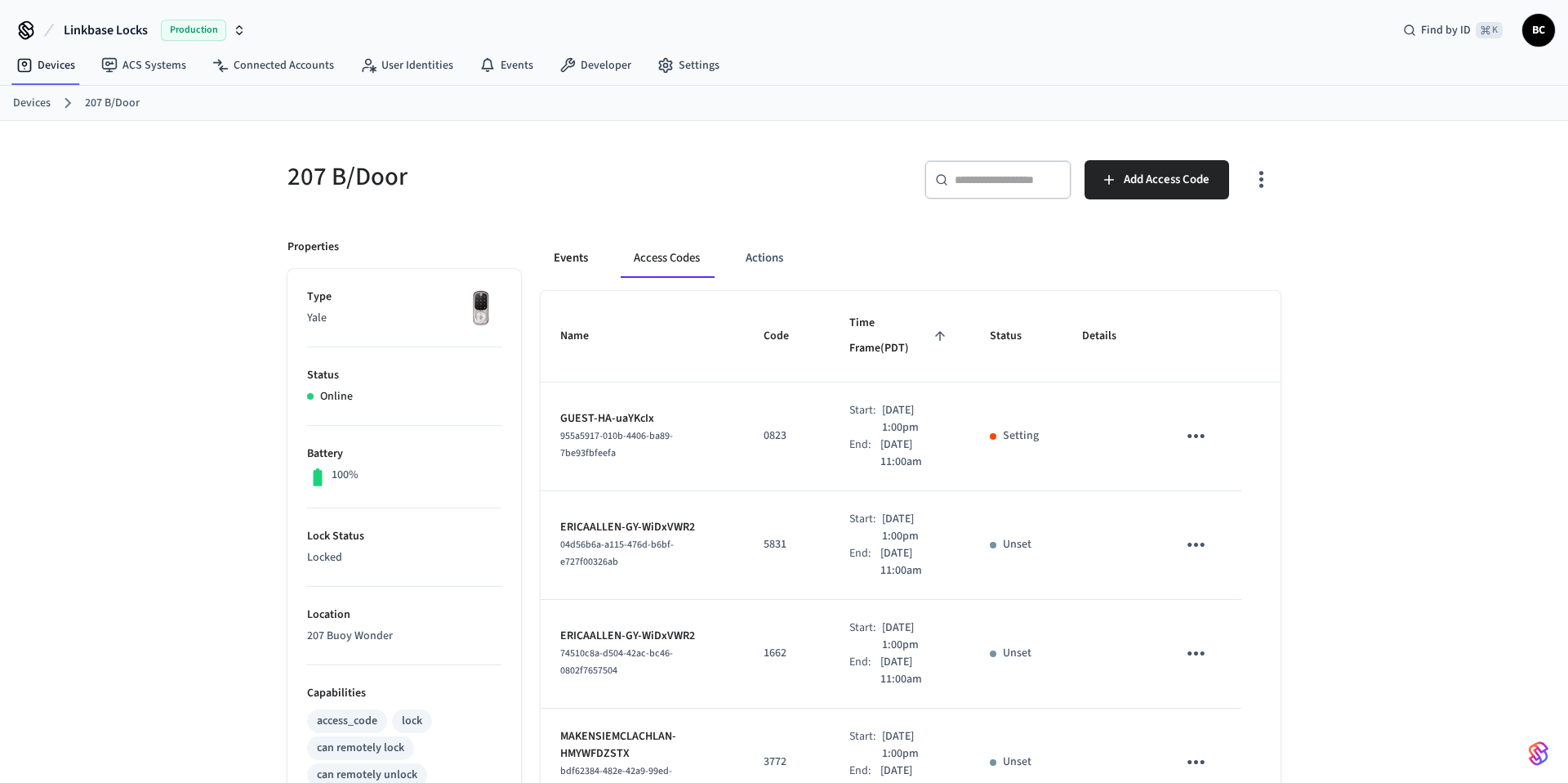
click at [572, 262] on button "Events" at bounding box center [570, 258] width 61 height 39
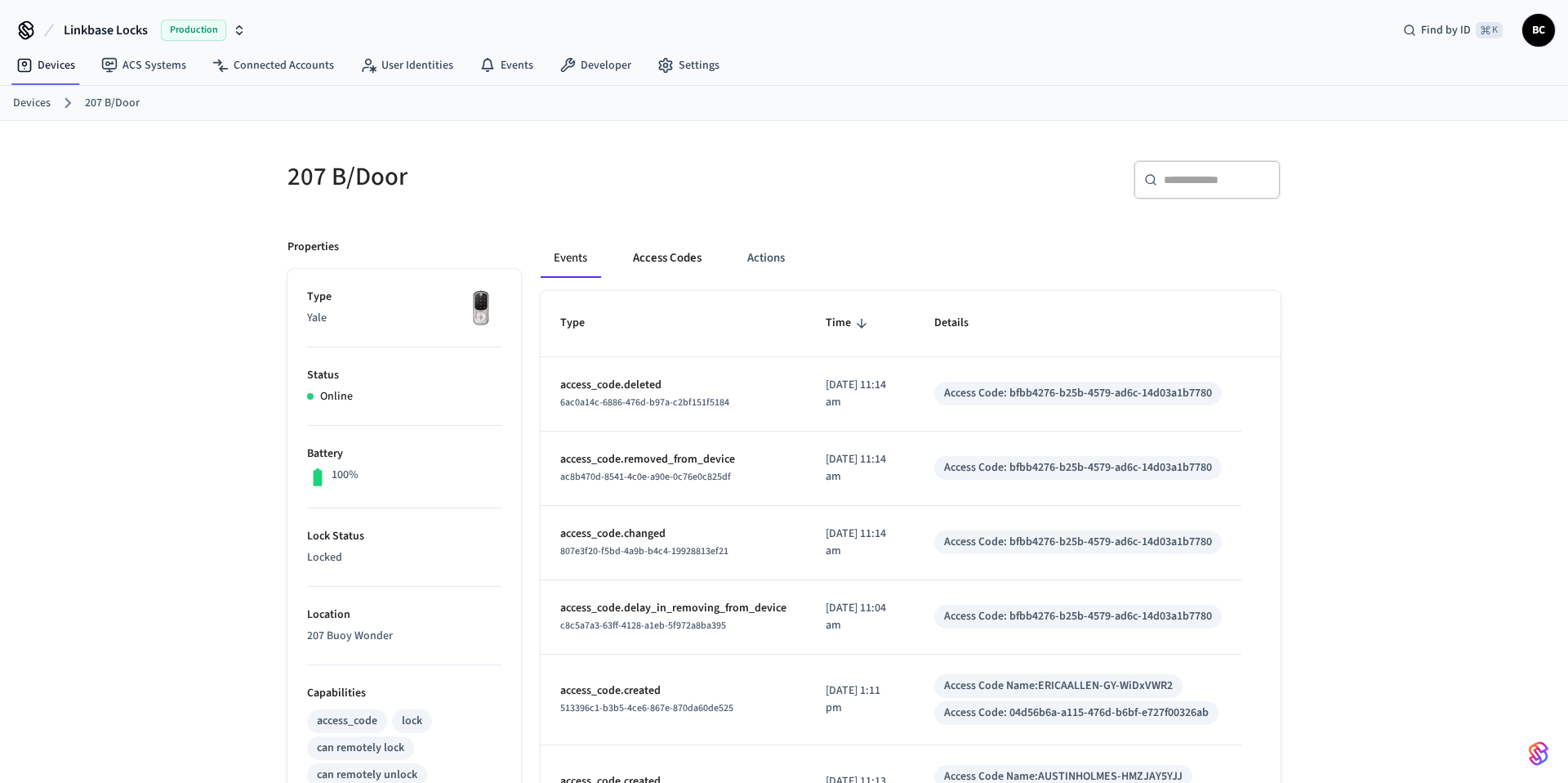
click at [641, 260] on button "Access Codes" at bounding box center [667, 258] width 95 height 39
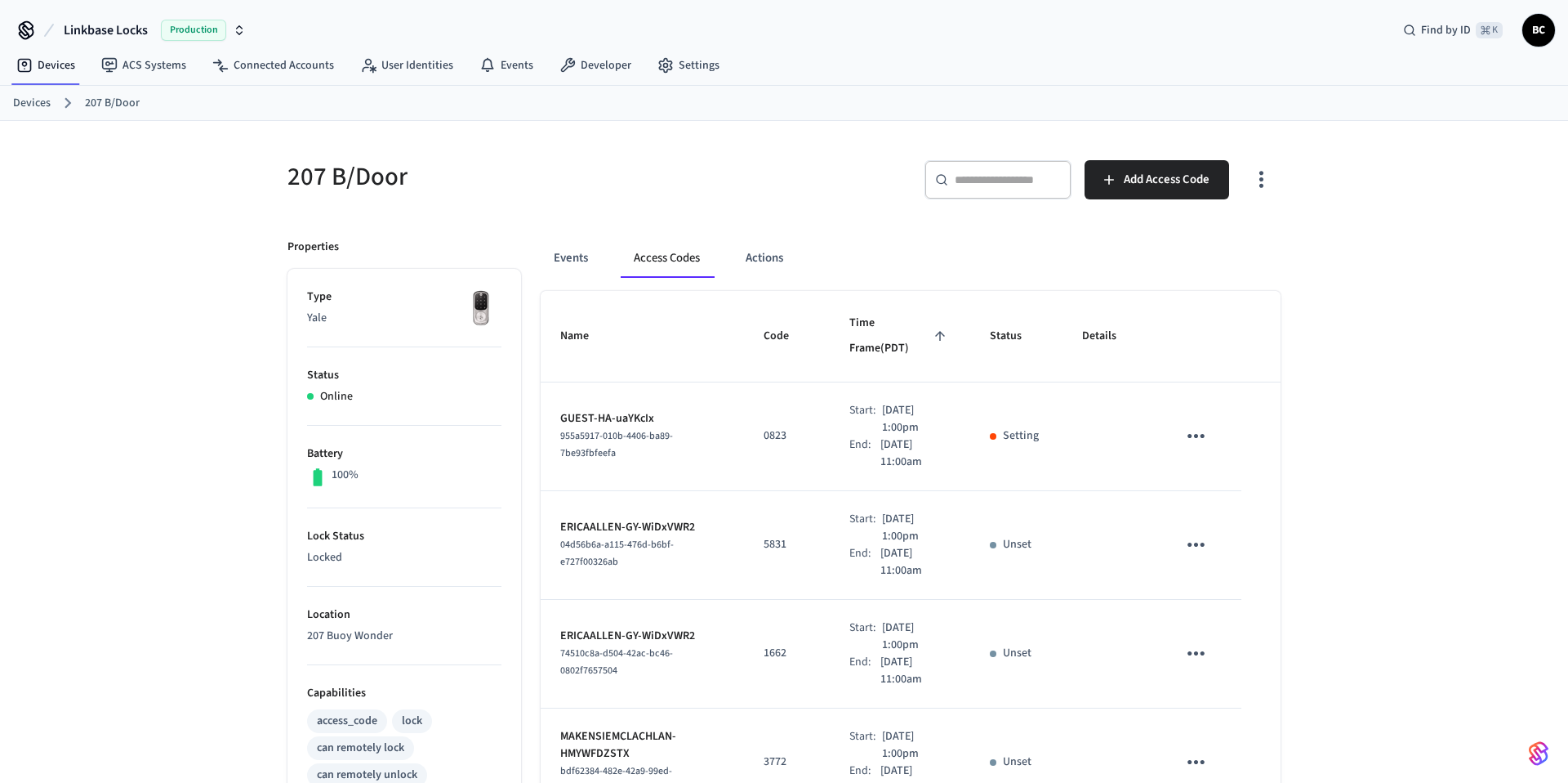
click at [1022, 427] on p "Setting" at bounding box center [1020, 436] width 36 height 17
click at [914, 406] on p "[DATE] 1:00pm" at bounding box center [915, 419] width 68 height 35
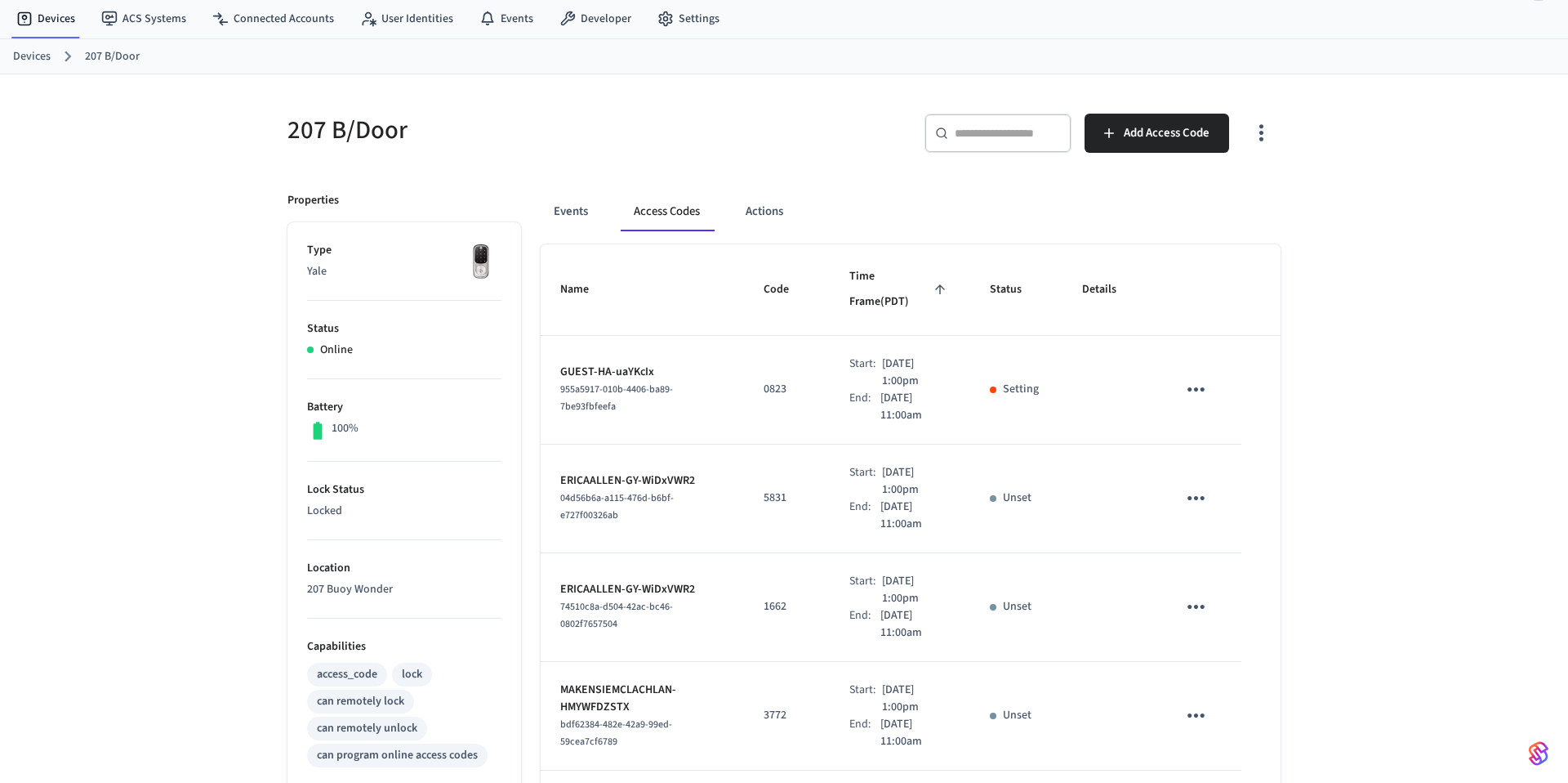
scroll to position [65, 0]
